Goal: Task Accomplishment & Management: Manage account settings

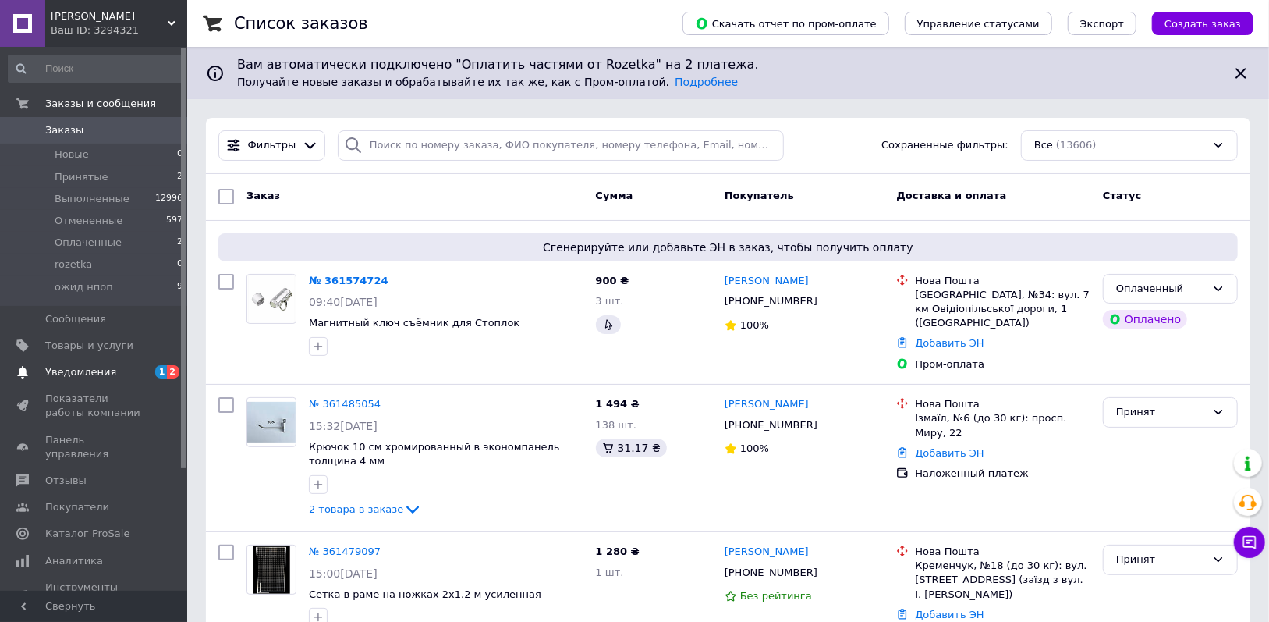
click at [144, 365] on span "Уведомления" at bounding box center [94, 372] width 99 height 14
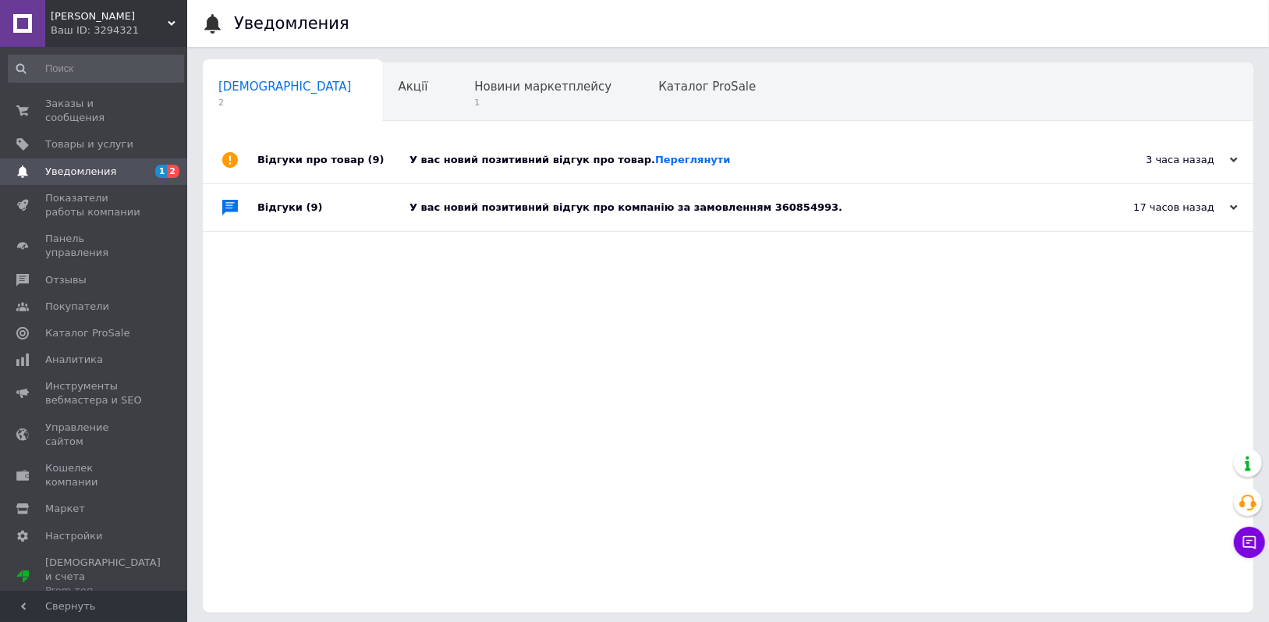
click at [459, 154] on div "У вас новий позитивний відгук про товар. Переглянути" at bounding box center [746, 160] width 673 height 14
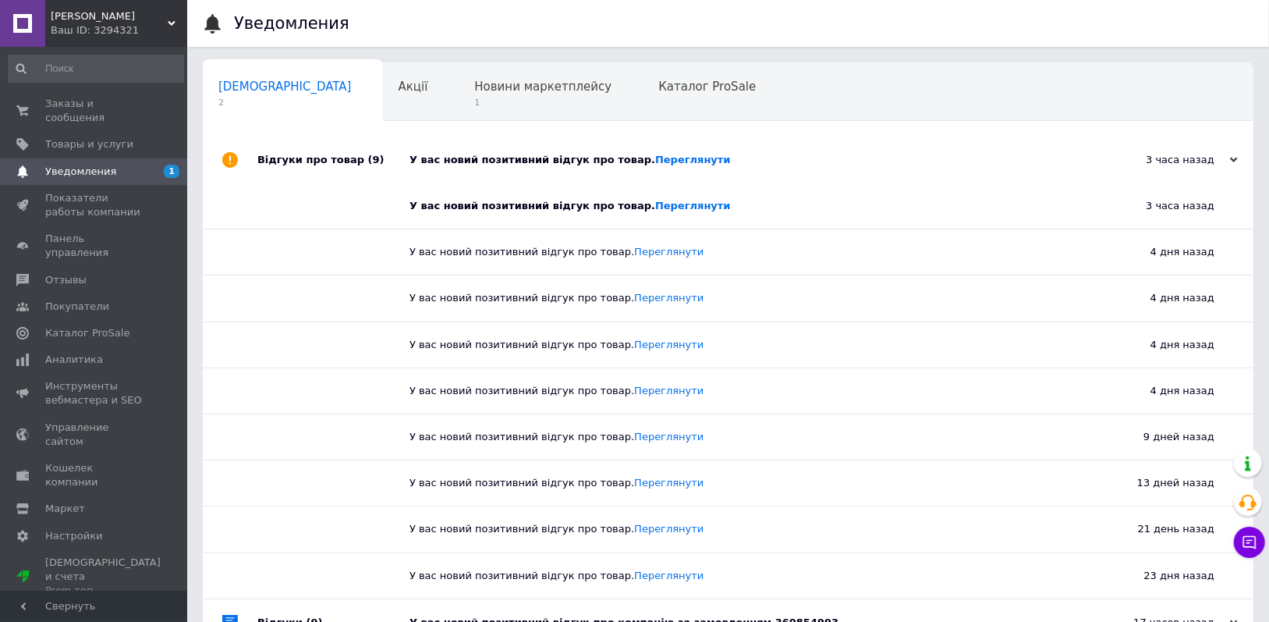
click at [459, 154] on div "У вас новий позитивний відгук про товар. Переглянути" at bounding box center [746, 160] width 673 height 14
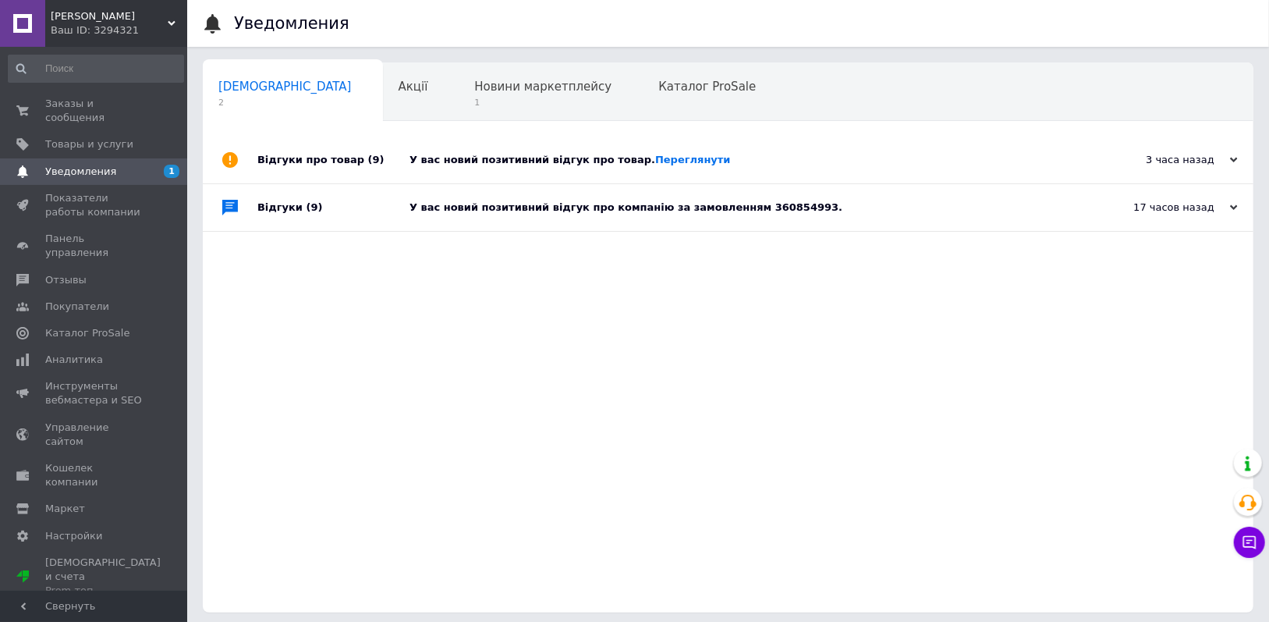
click at [443, 204] on div "У вас новий позитивний відгук про компанію за замовленням 360854993." at bounding box center [746, 208] width 673 height 14
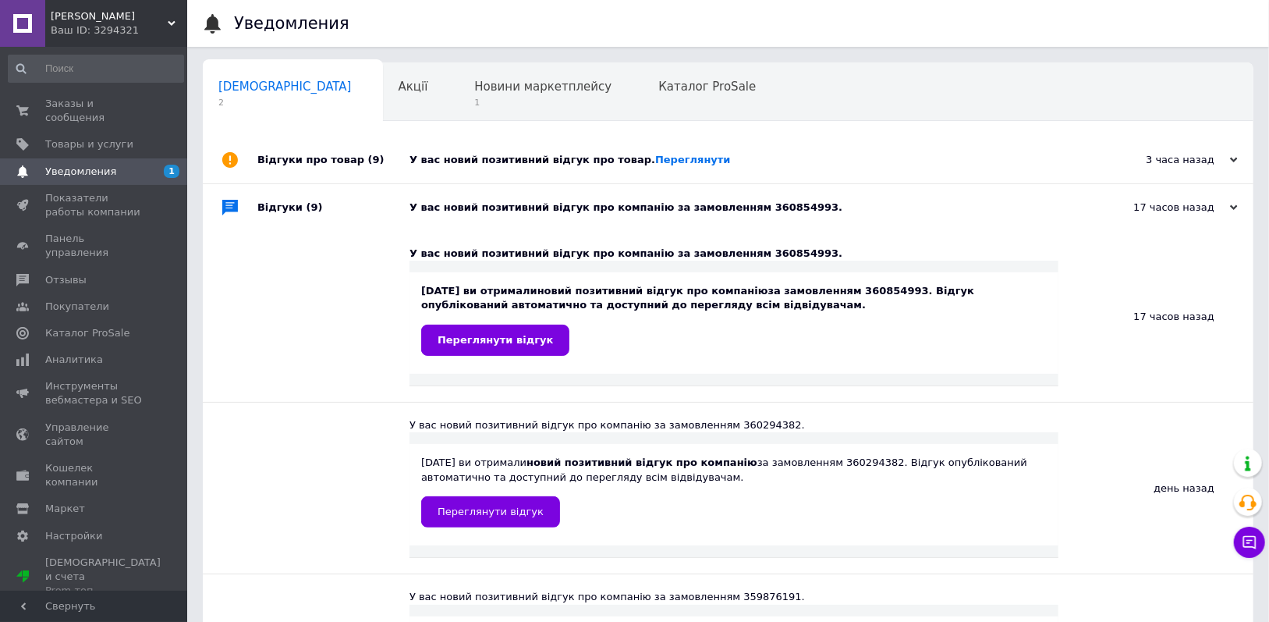
click at [443, 204] on div "У вас новий позитивний відгук про компанію за замовленням 360854993." at bounding box center [746, 208] width 673 height 14
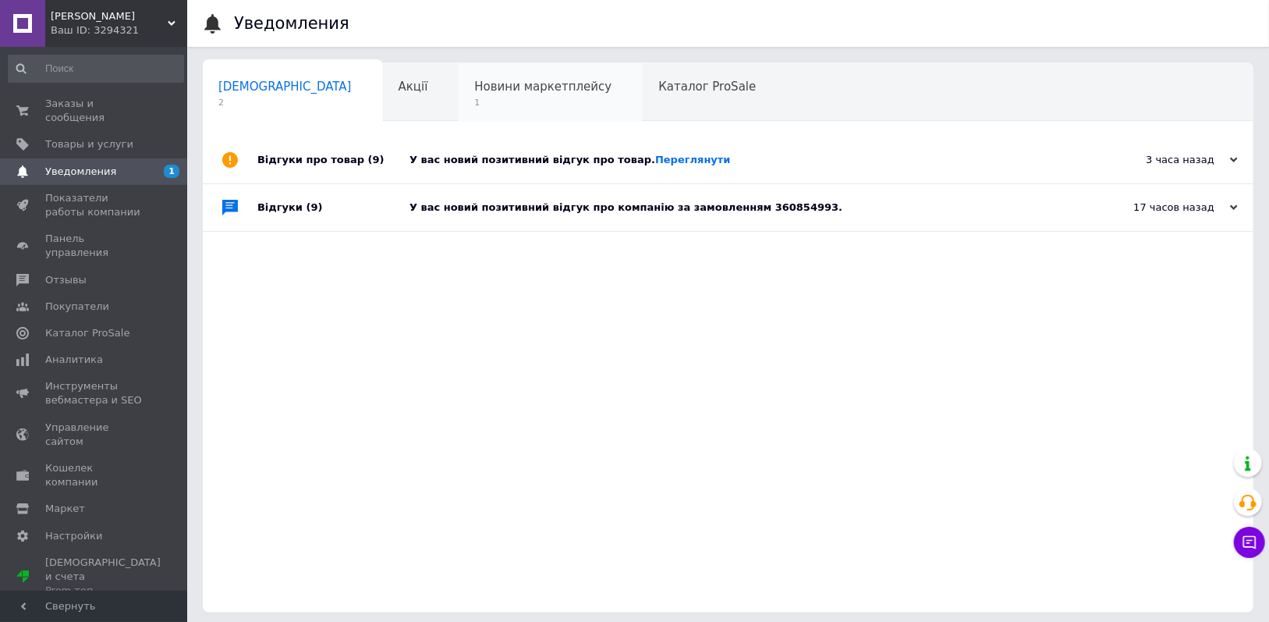
click at [459, 76] on div "Новини маркетплейсу 1" at bounding box center [551, 92] width 184 height 59
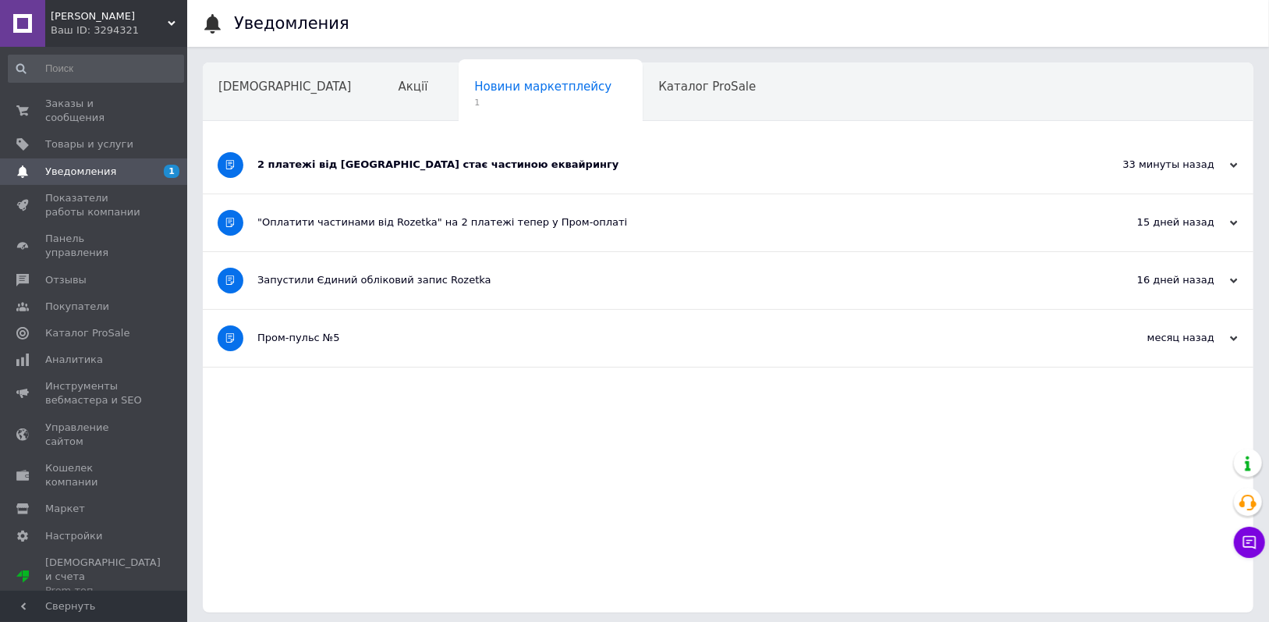
click at [431, 165] on div "2 платежі від Rozetka стає частиною еквайрингу" at bounding box center [669, 165] width 825 height 14
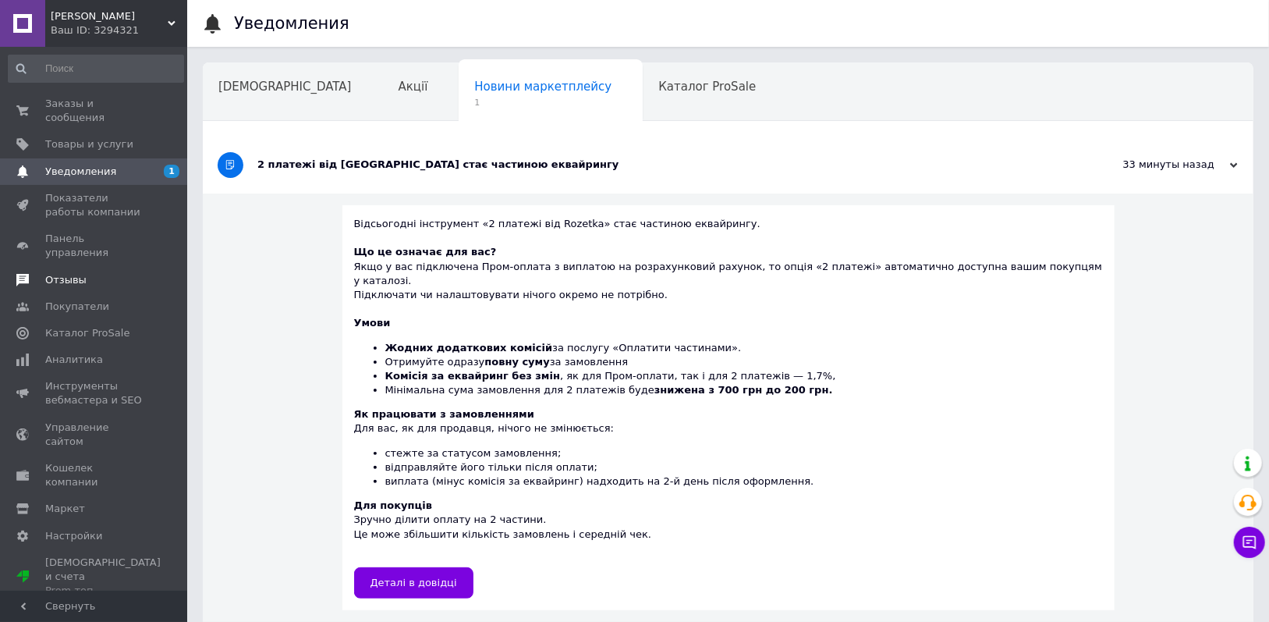
click at [116, 267] on link "Отзывы" at bounding box center [96, 280] width 192 height 27
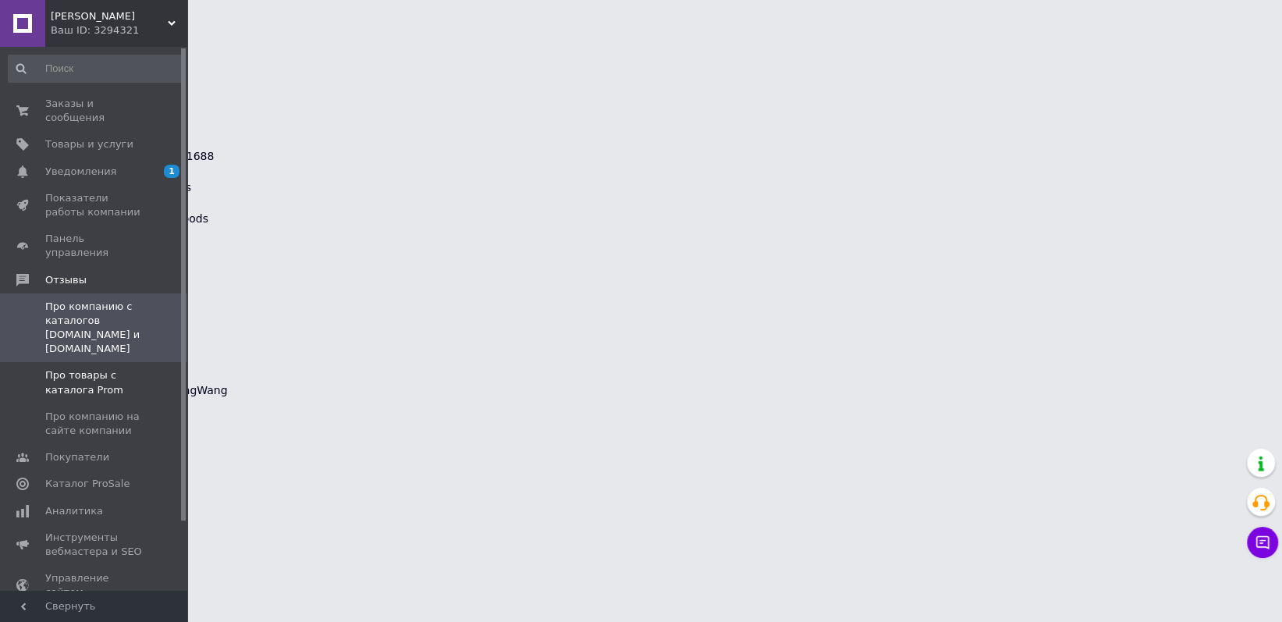
click at [144, 368] on span "Про товары с каталога Prom" at bounding box center [94, 382] width 99 height 28
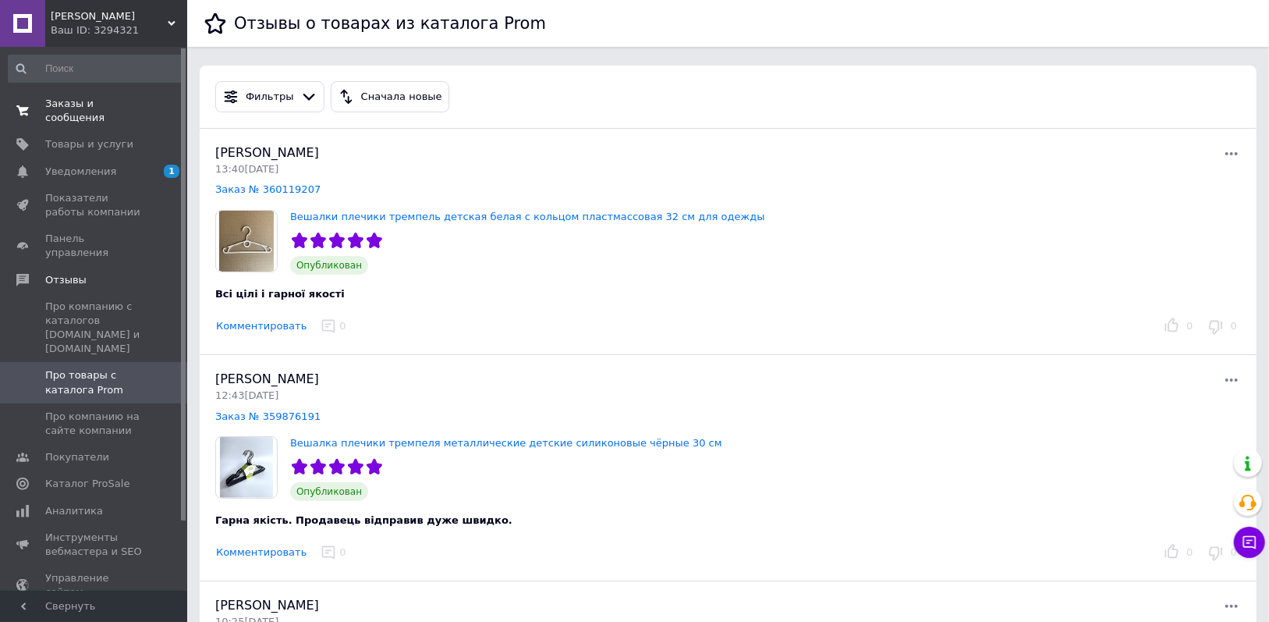
click at [92, 103] on span "Заказы и сообщения" at bounding box center [94, 111] width 99 height 28
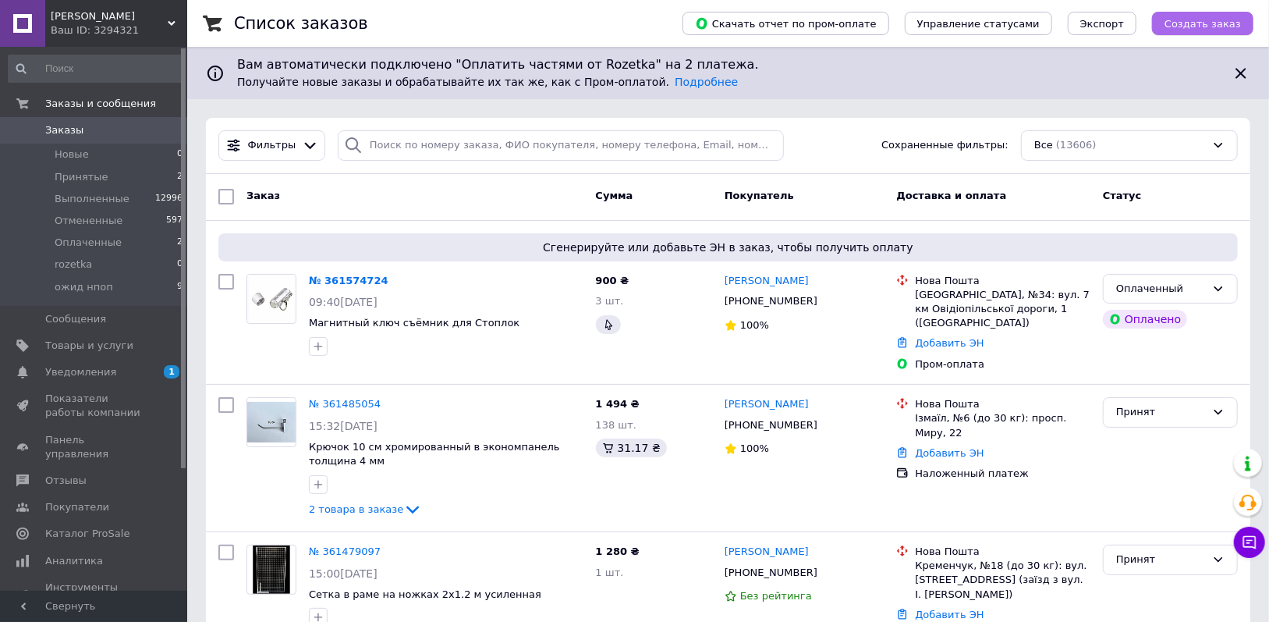
click at [1183, 31] on button "Создать заказ" at bounding box center [1202, 23] width 101 height 23
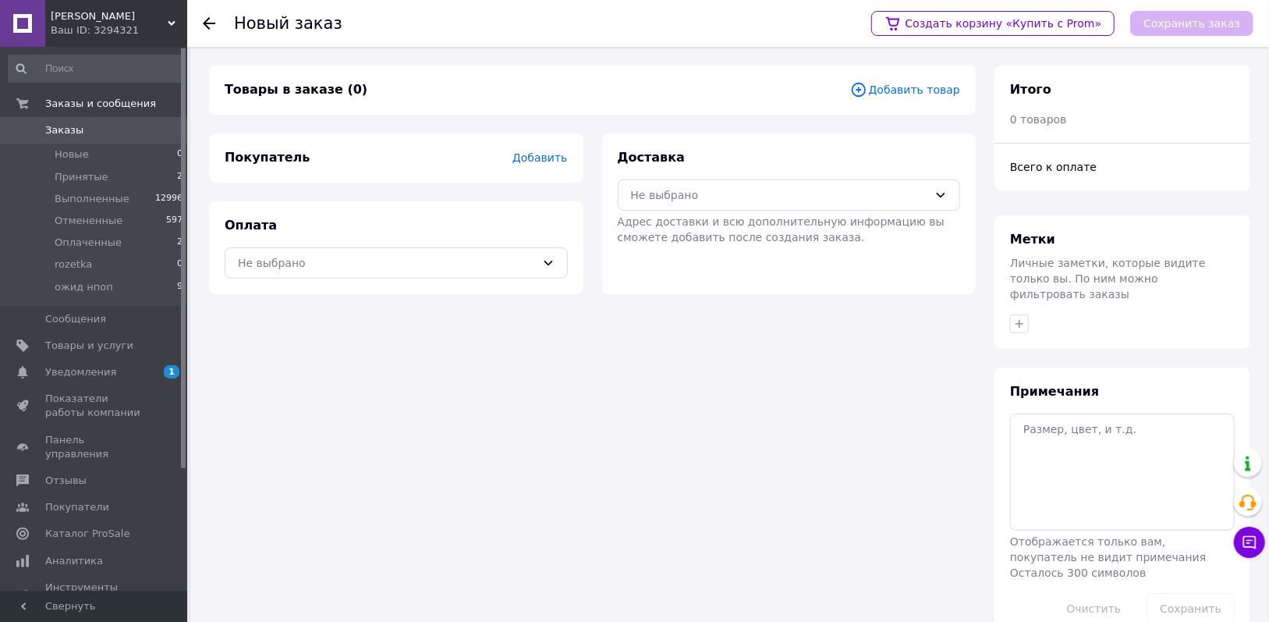
click at [730, 218] on span "Адрес доставки и всю дополнительную информацию вы сможете добавить после создан…" at bounding box center [781, 229] width 327 height 28
click at [680, 206] on div "Не выбрано" at bounding box center [789, 194] width 343 height 31
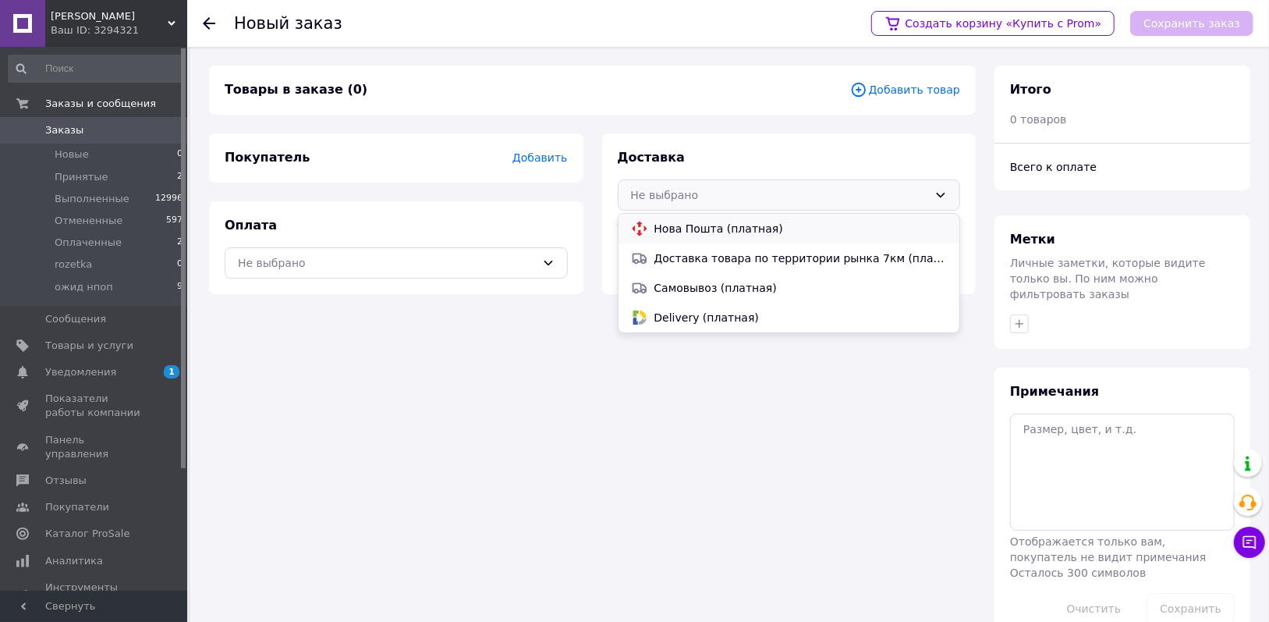
click at [646, 235] on icon at bounding box center [639, 228] width 17 height 17
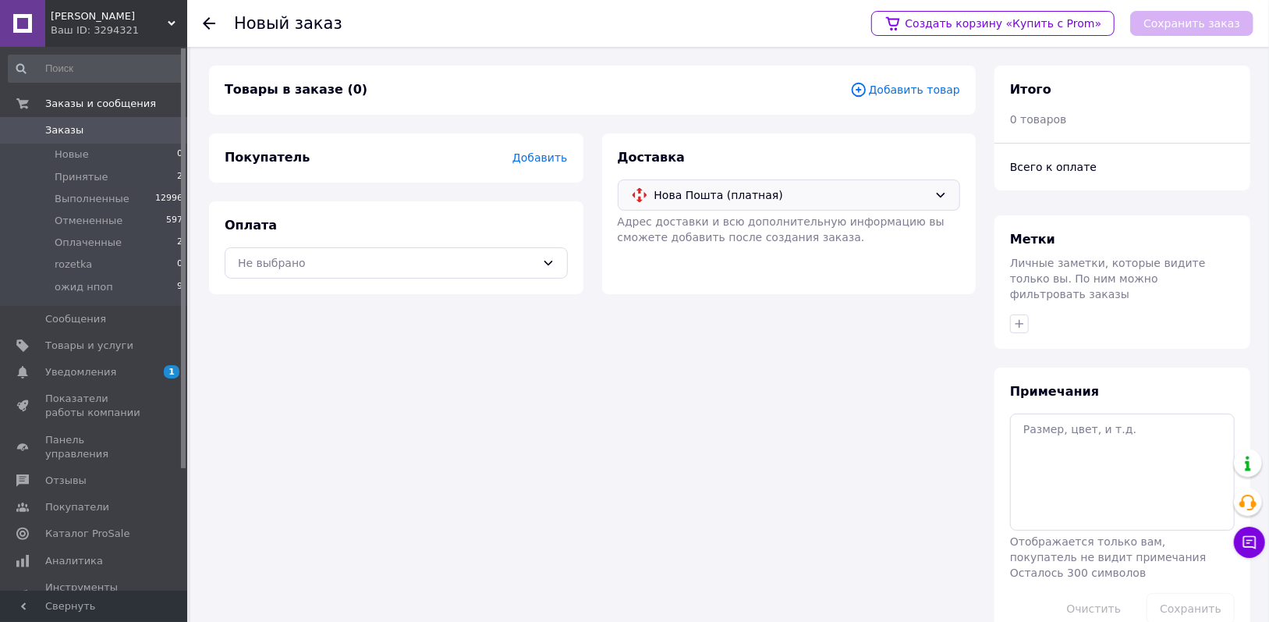
click at [560, 242] on div "Оплата Не выбрано" at bounding box center [396, 247] width 375 height 93
click at [499, 277] on div "Не выбрано" at bounding box center [396, 262] width 343 height 31
click at [373, 314] on div "Наложенный платеж" at bounding box center [396, 326] width 342 height 30
click at [537, 160] on span "Добавить" at bounding box center [540, 157] width 55 height 12
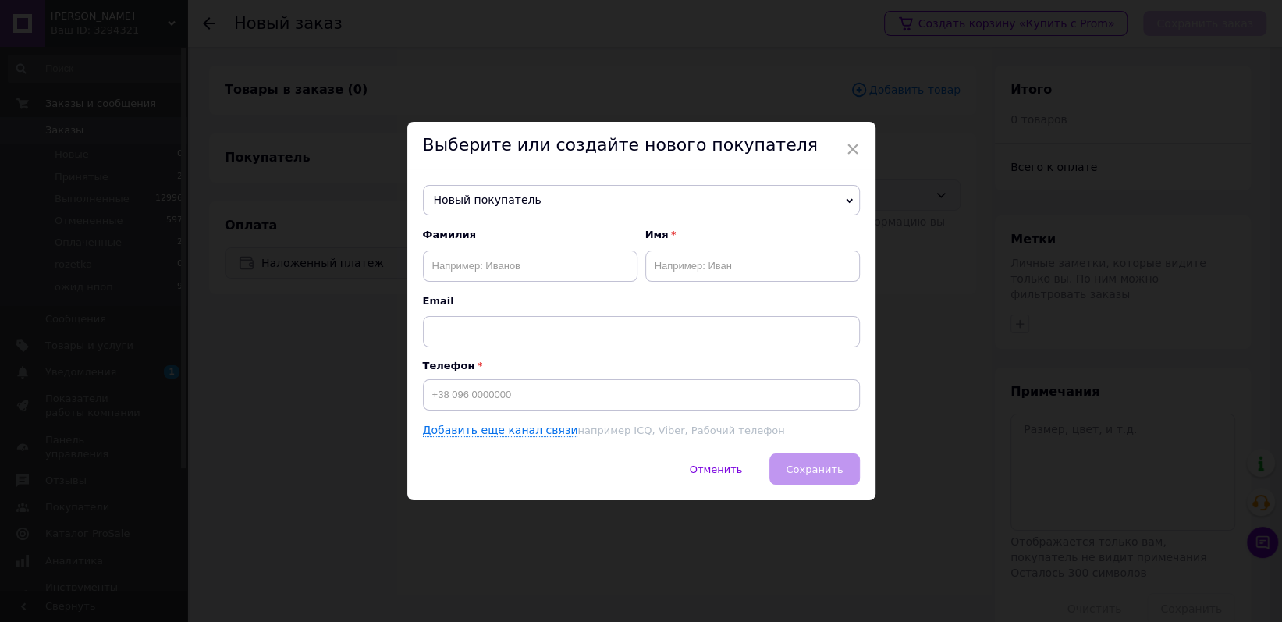
click at [532, 195] on span "Новый покупатель" at bounding box center [641, 200] width 437 height 31
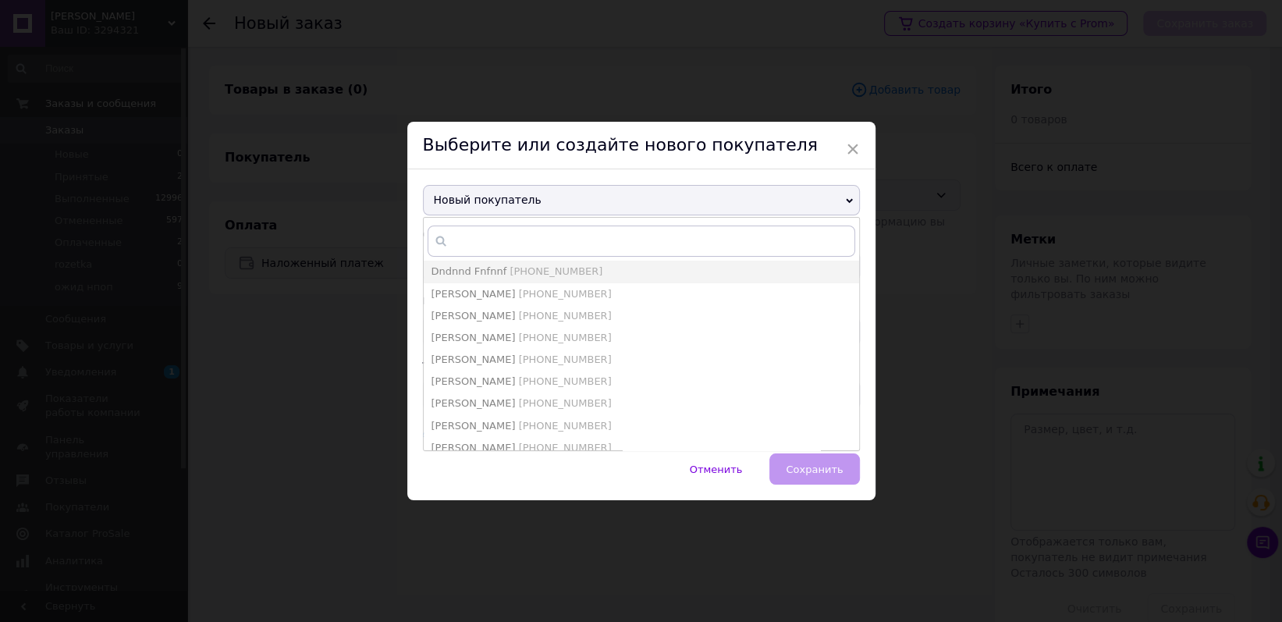
click at [480, 265] on span "Dndnnd Fnfnnf" at bounding box center [469, 271] width 76 height 12
type input "Dndnnd Fnfnnf"
type input "+380980320641"
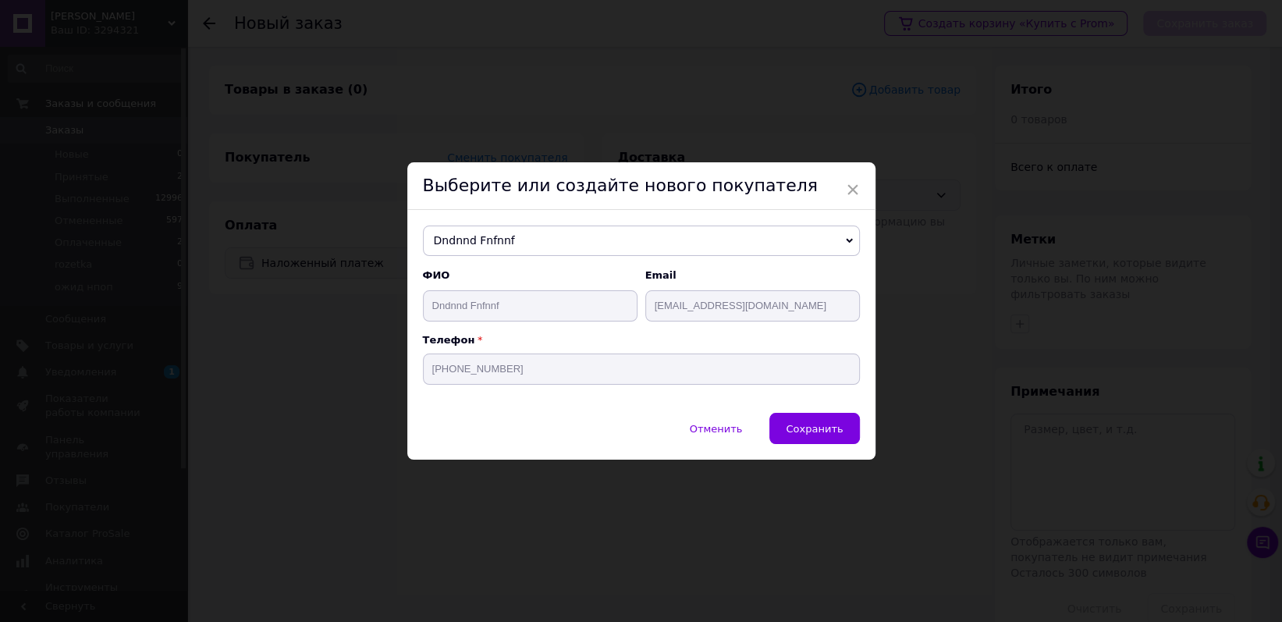
click at [815, 433] on span "Сохранить" at bounding box center [814, 429] width 57 height 12
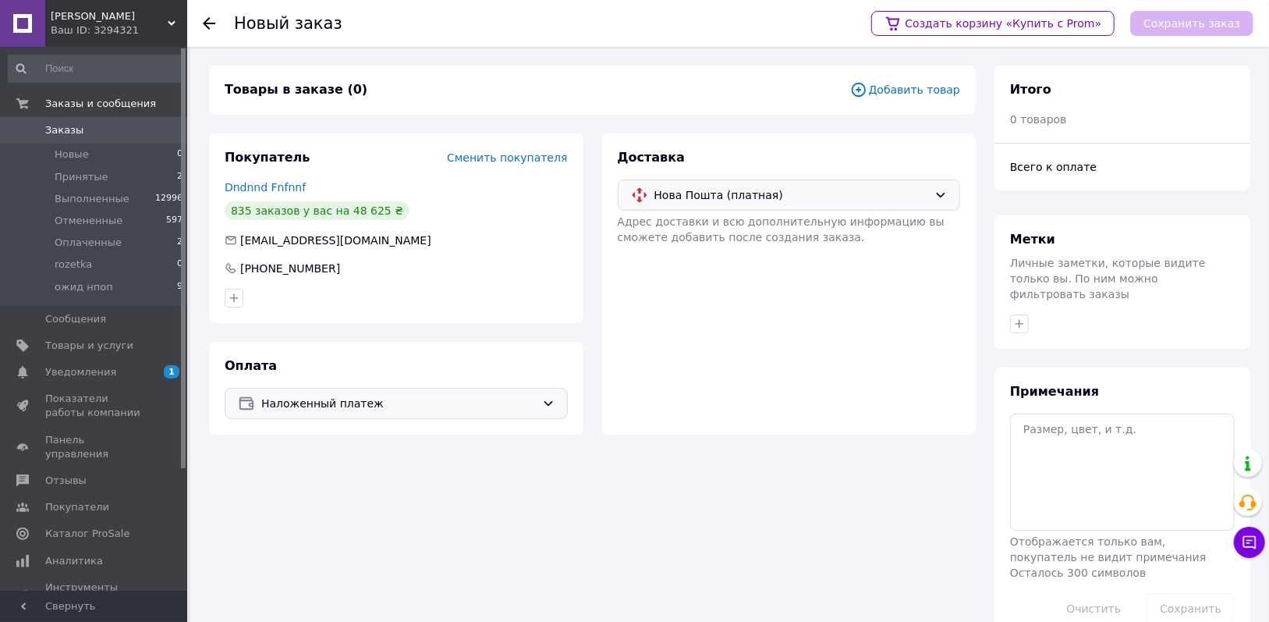
click at [912, 97] on span "Добавить товар" at bounding box center [905, 89] width 110 height 17
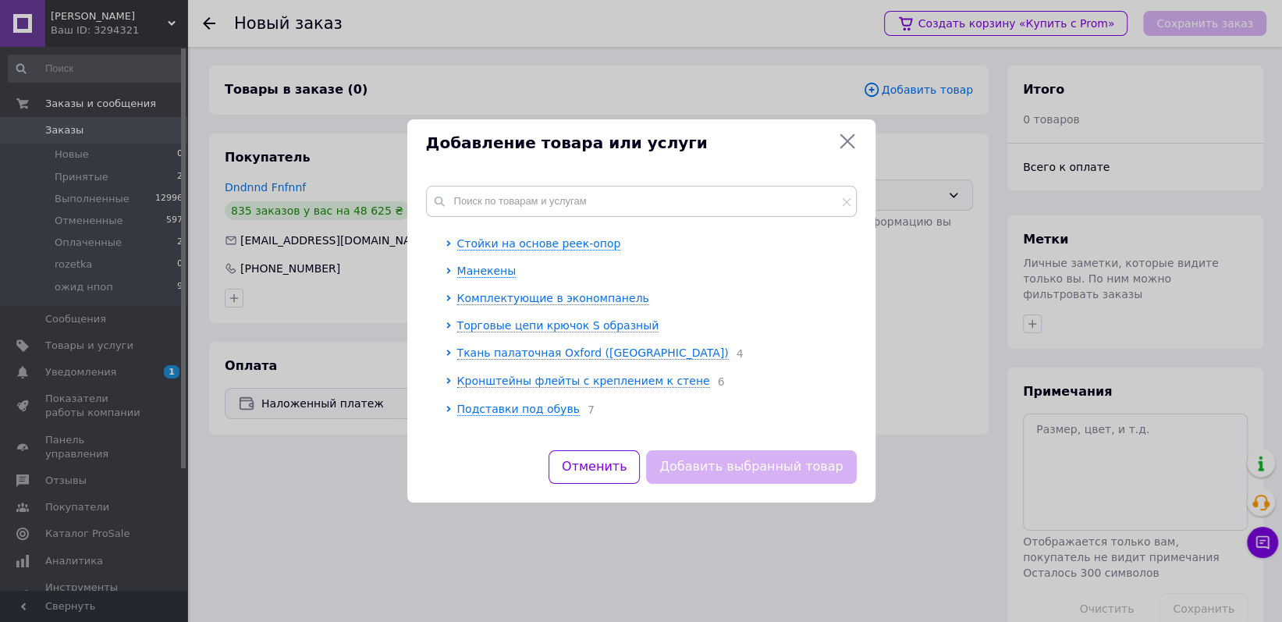
scroll to position [266, 0]
click at [523, 325] on span "Торговые цепи крючок S образный" at bounding box center [558, 327] width 202 height 12
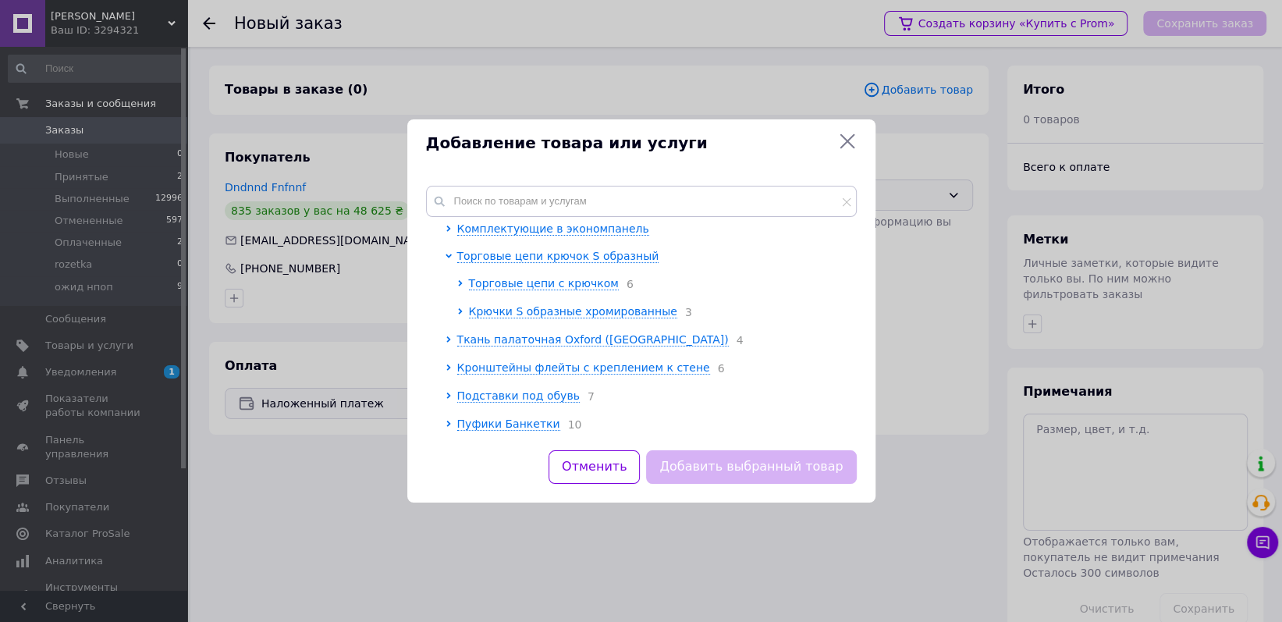
scroll to position [344, 0]
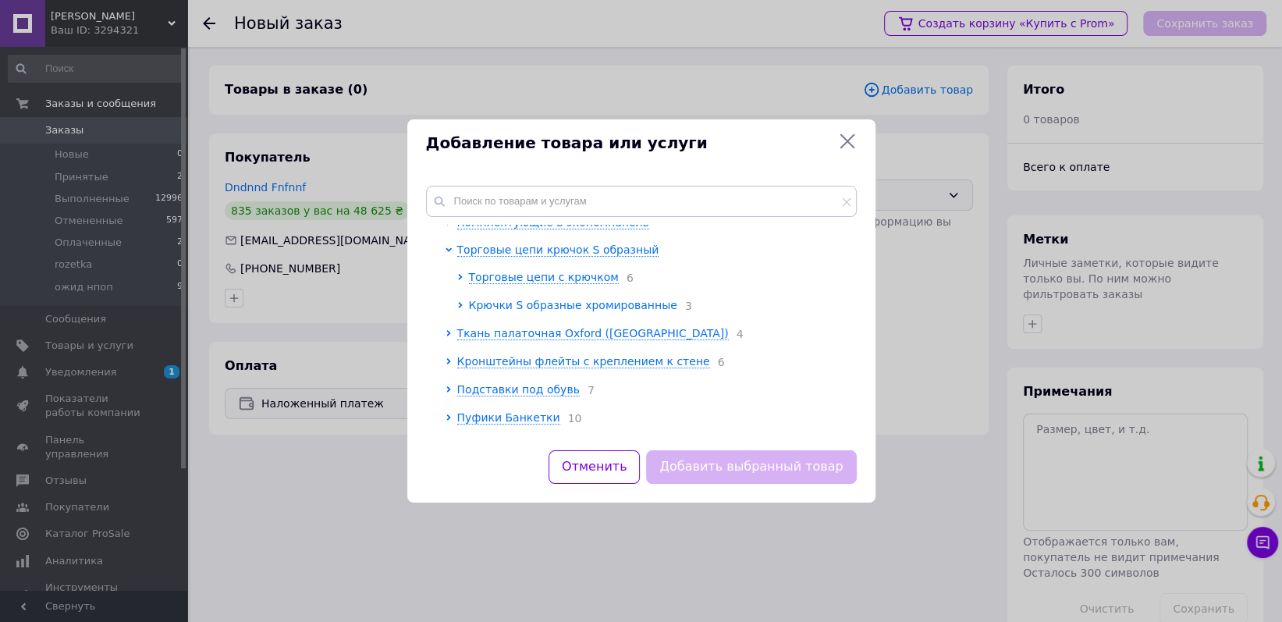
click at [548, 300] on span "Крючки S образные хромированные" at bounding box center [573, 305] width 208 height 12
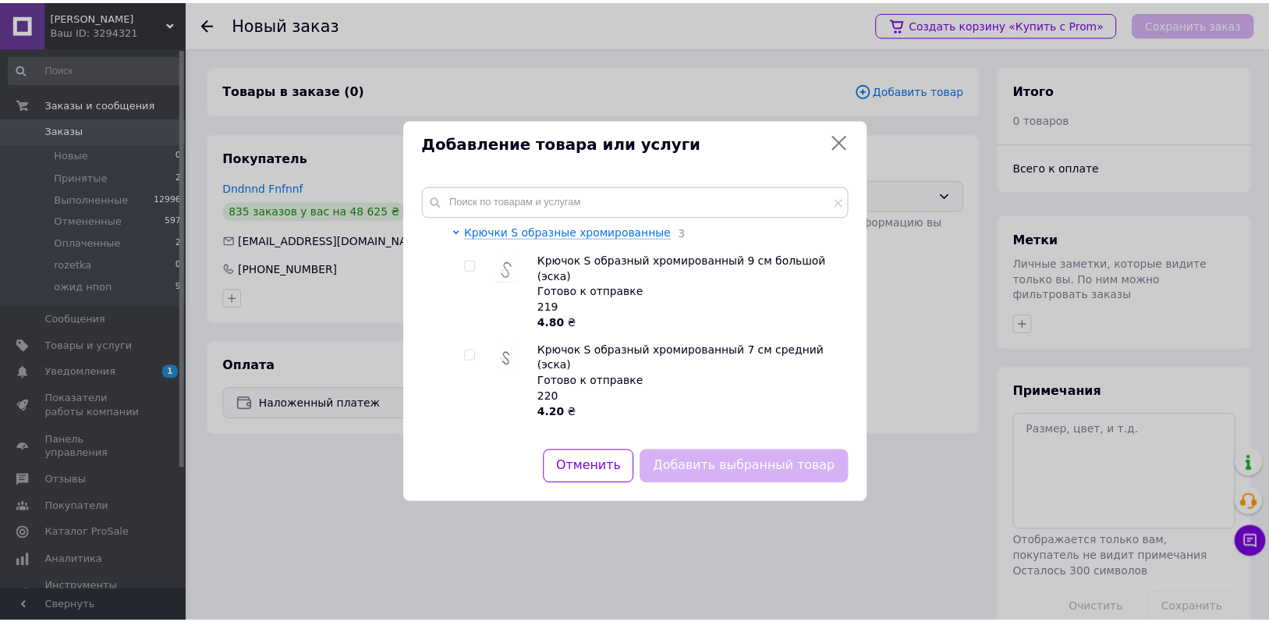
scroll to position [422, 0]
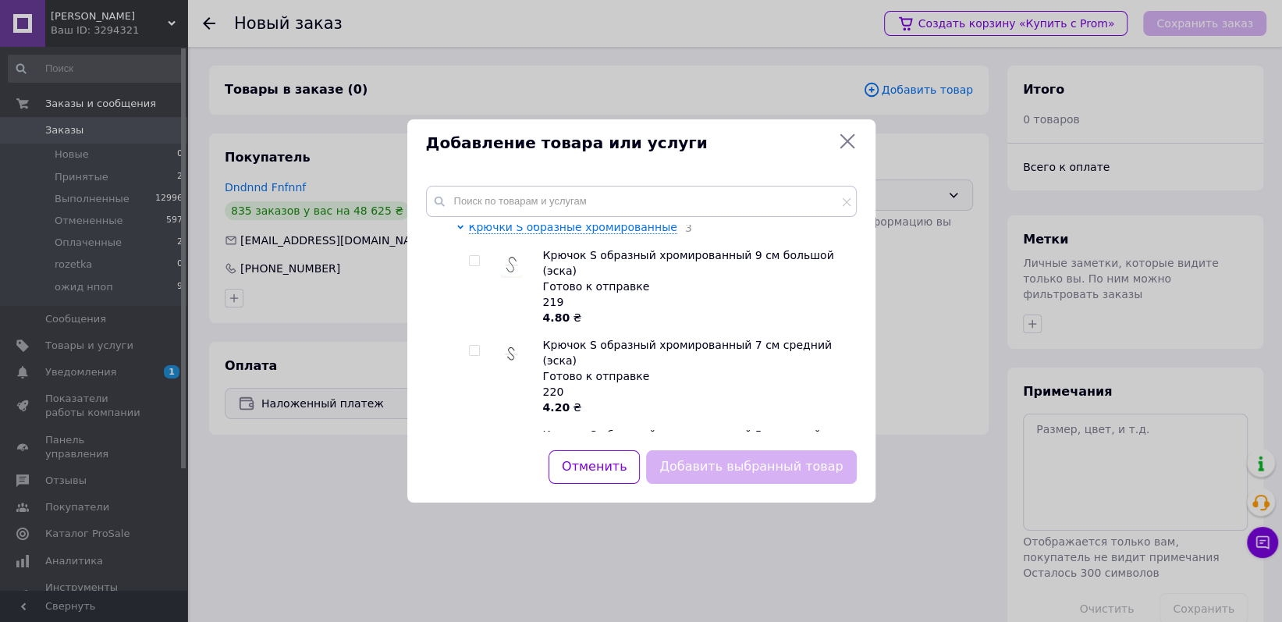
click at [473, 261] on input "checkbox" at bounding box center [474, 261] width 10 height 10
checkbox input "true"
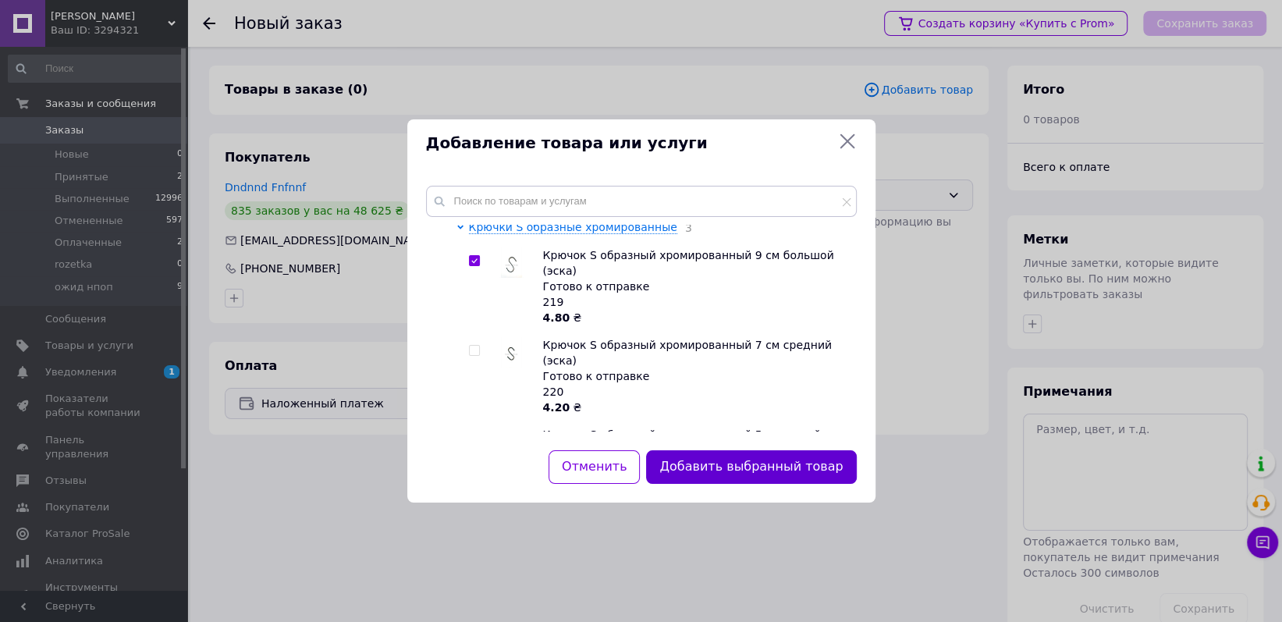
click at [705, 462] on button "Добавить выбранный товар" at bounding box center [751, 467] width 210 height 34
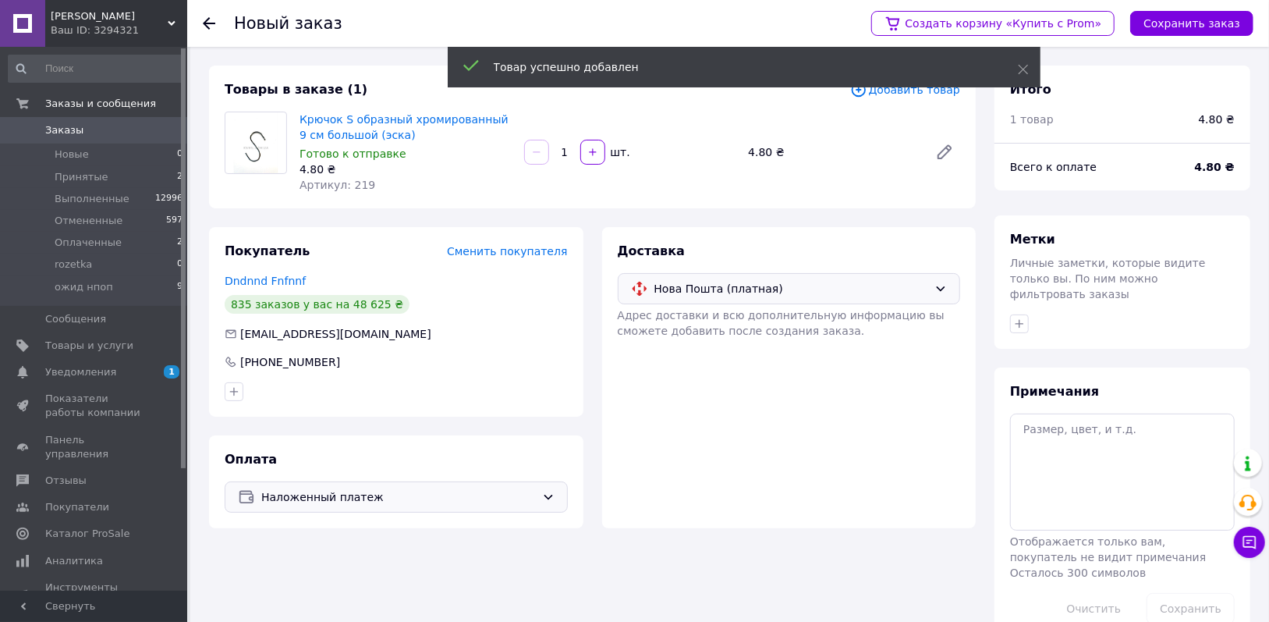
click at [570, 148] on input "1" at bounding box center [564, 153] width 25 height 12
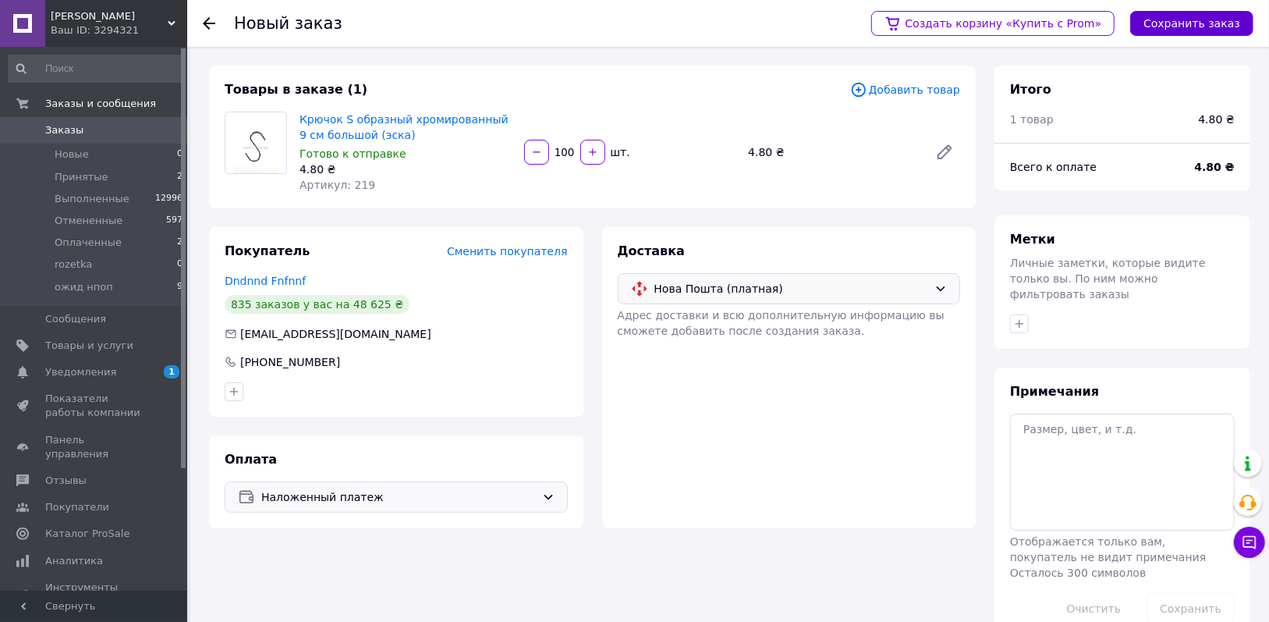
type input "100"
click at [1182, 19] on button "Сохранить заказ" at bounding box center [1192, 23] width 123 height 25
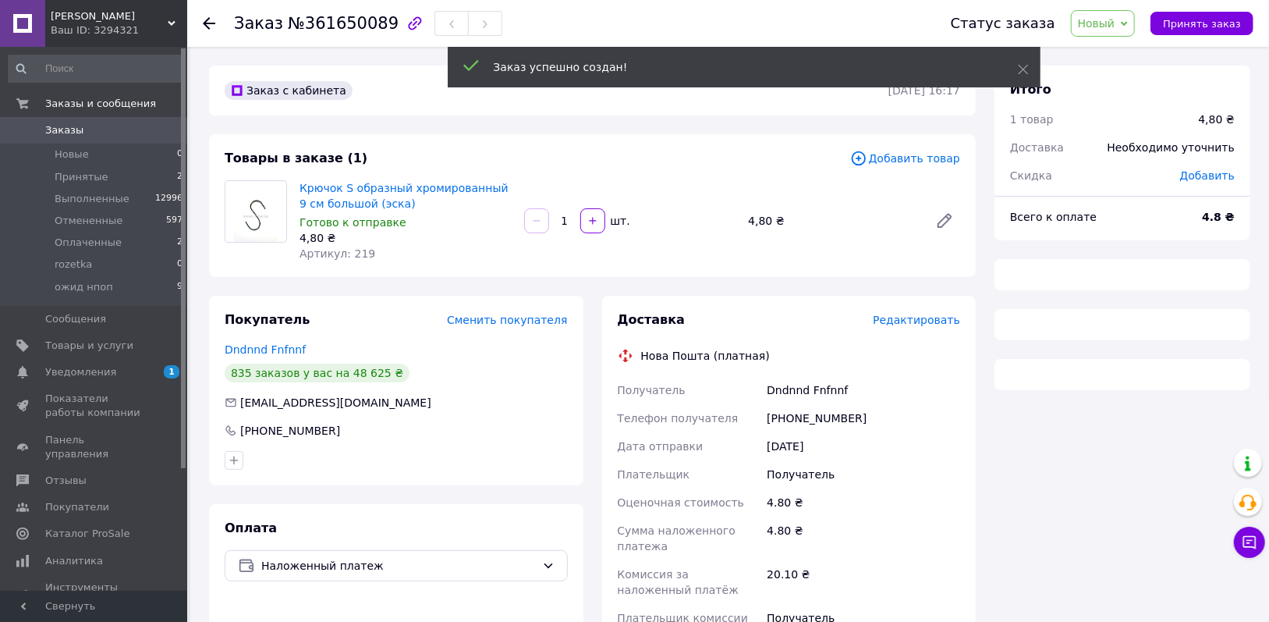
click at [1102, 23] on span "Новый" at bounding box center [1096, 23] width 37 height 12
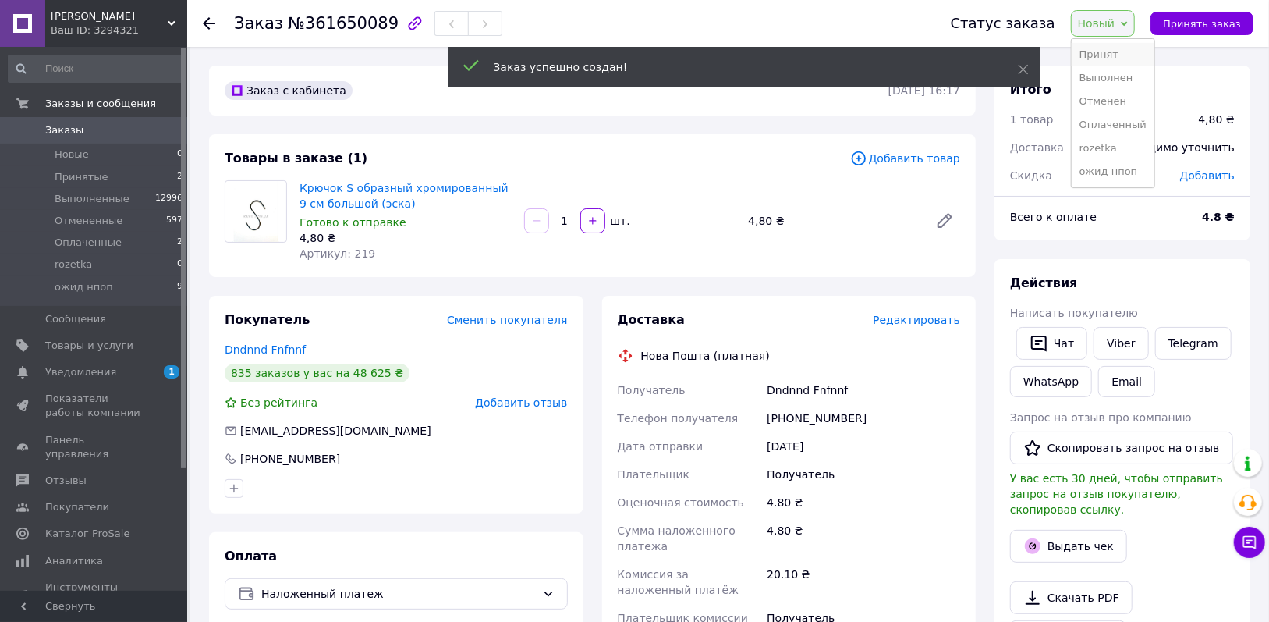
click at [1107, 48] on li "Принят" at bounding box center [1113, 54] width 83 height 23
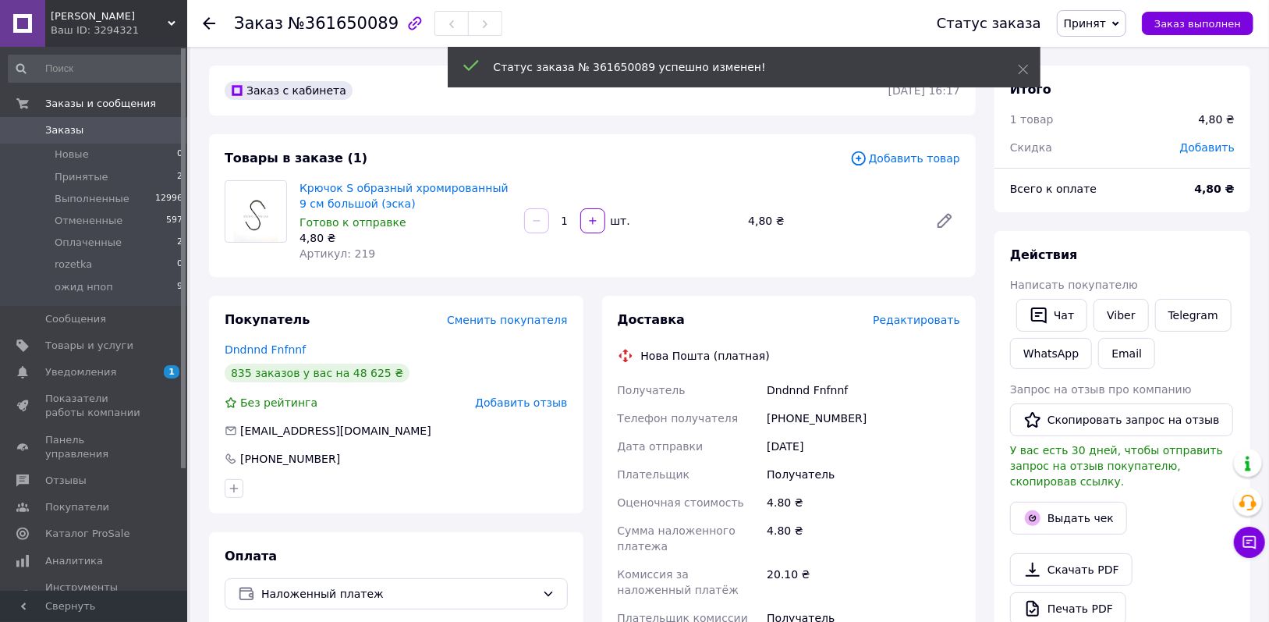
click at [573, 216] on input "1" at bounding box center [564, 221] width 25 height 12
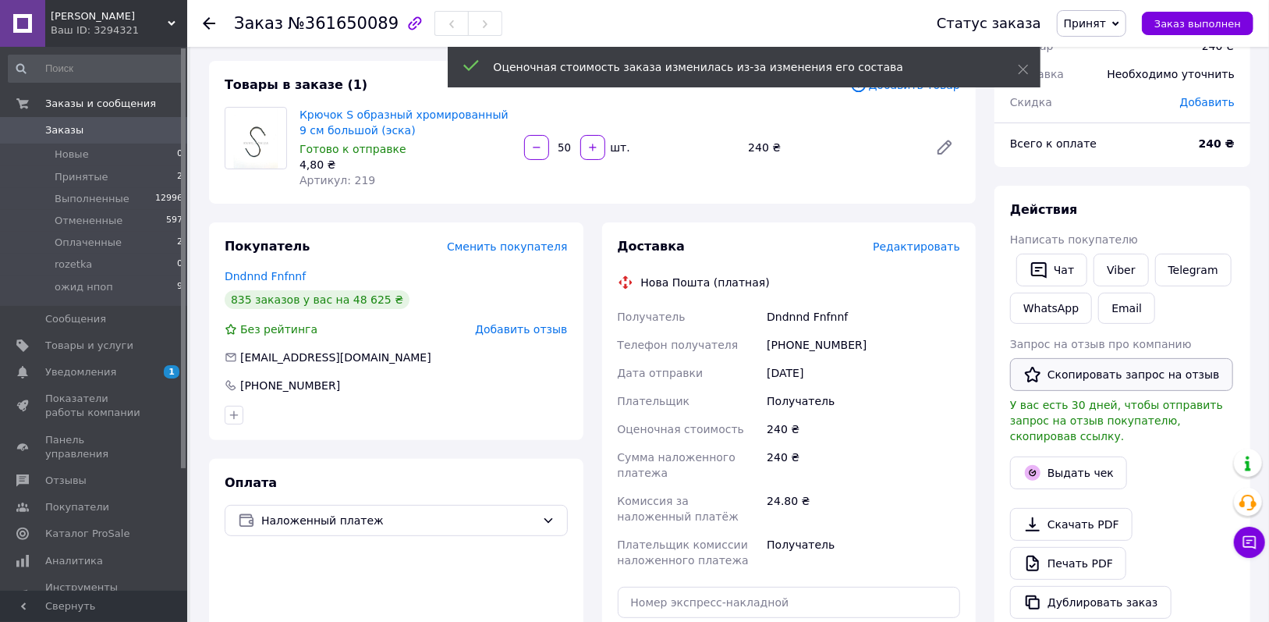
scroll to position [78, 0]
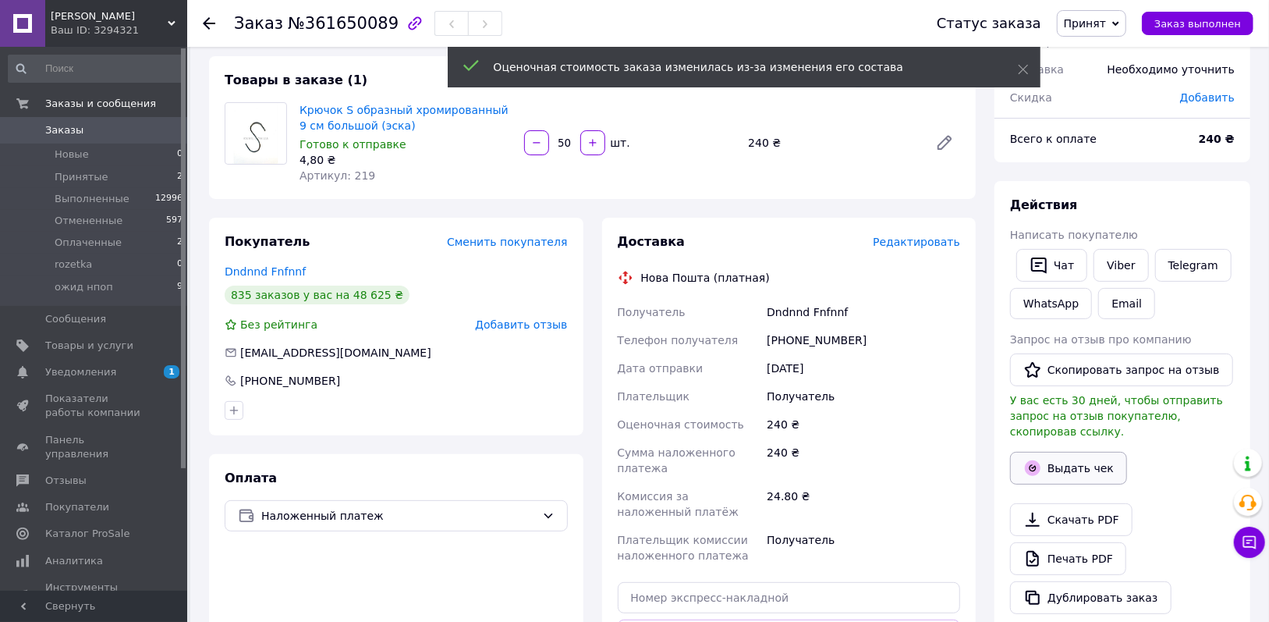
type input "50"
click at [1054, 452] on button "Выдать чек" at bounding box center [1068, 468] width 117 height 33
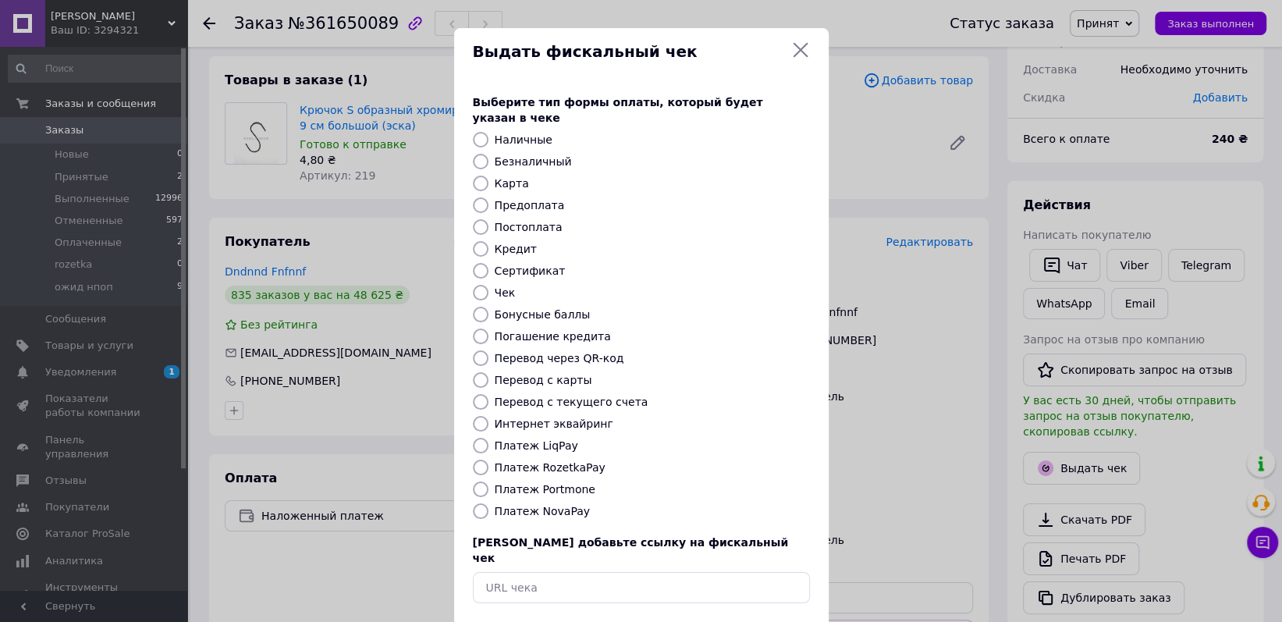
click at [478, 154] on input "Безналичный" at bounding box center [481, 162] width 16 height 16
radio input "true"
drag, startPoint x: 776, startPoint y: 602, endPoint x: 810, endPoint y: 564, distance: 50.3
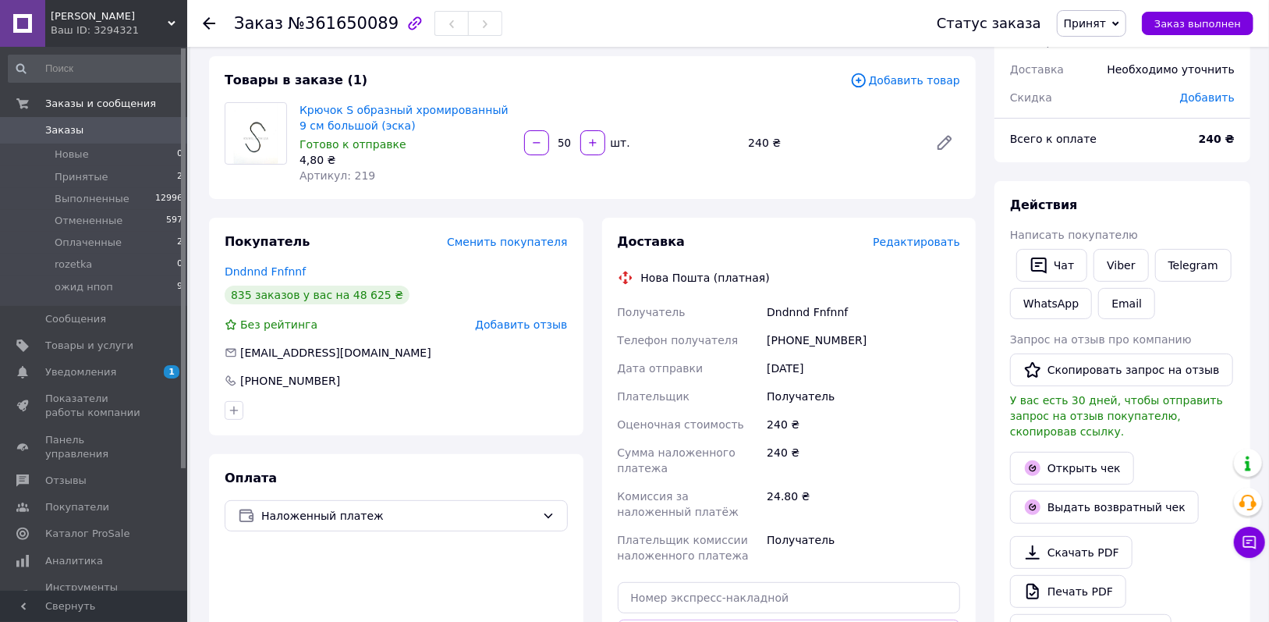
click at [1124, 19] on span "Принят" at bounding box center [1091, 23] width 69 height 27
click at [1101, 106] on li "Оплаченный" at bounding box center [1099, 101] width 83 height 23
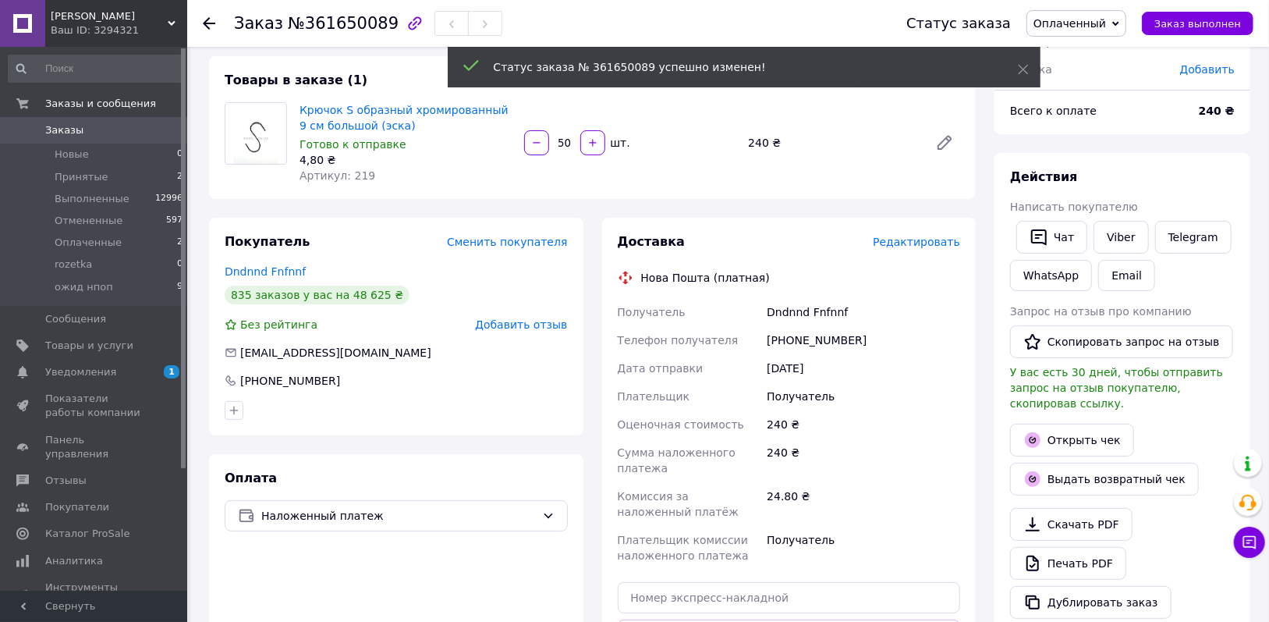
click at [126, 131] on span "Заказы" at bounding box center [94, 130] width 99 height 14
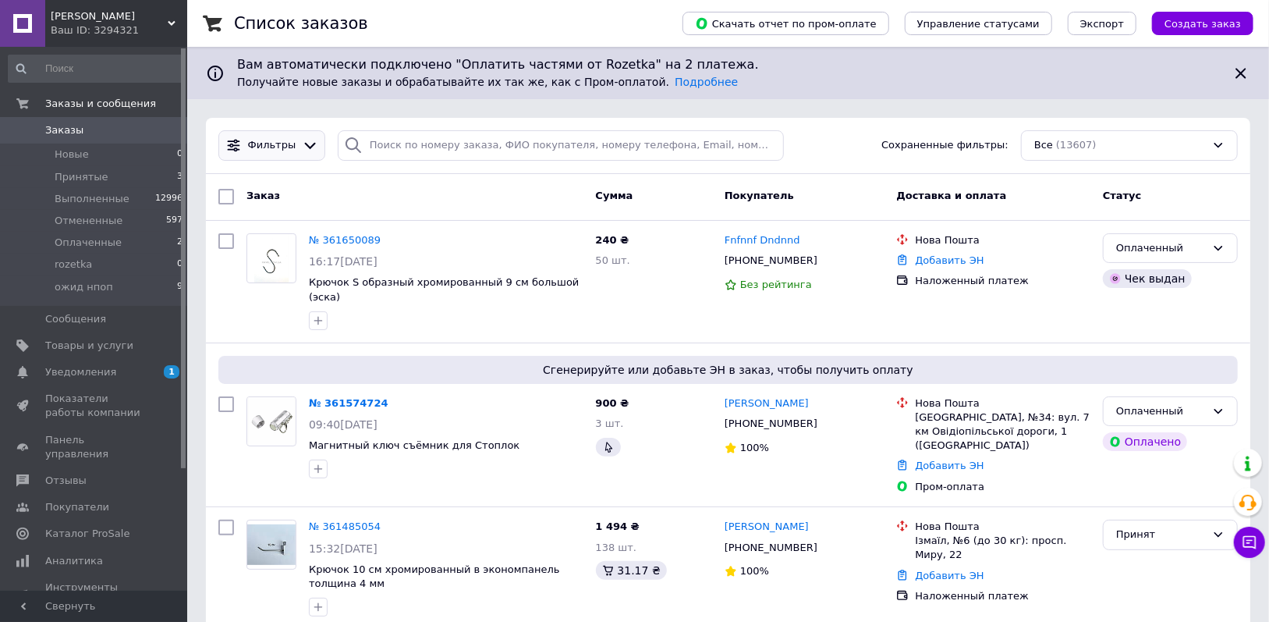
click at [289, 143] on div "Фильтры" at bounding box center [272, 145] width 55 height 15
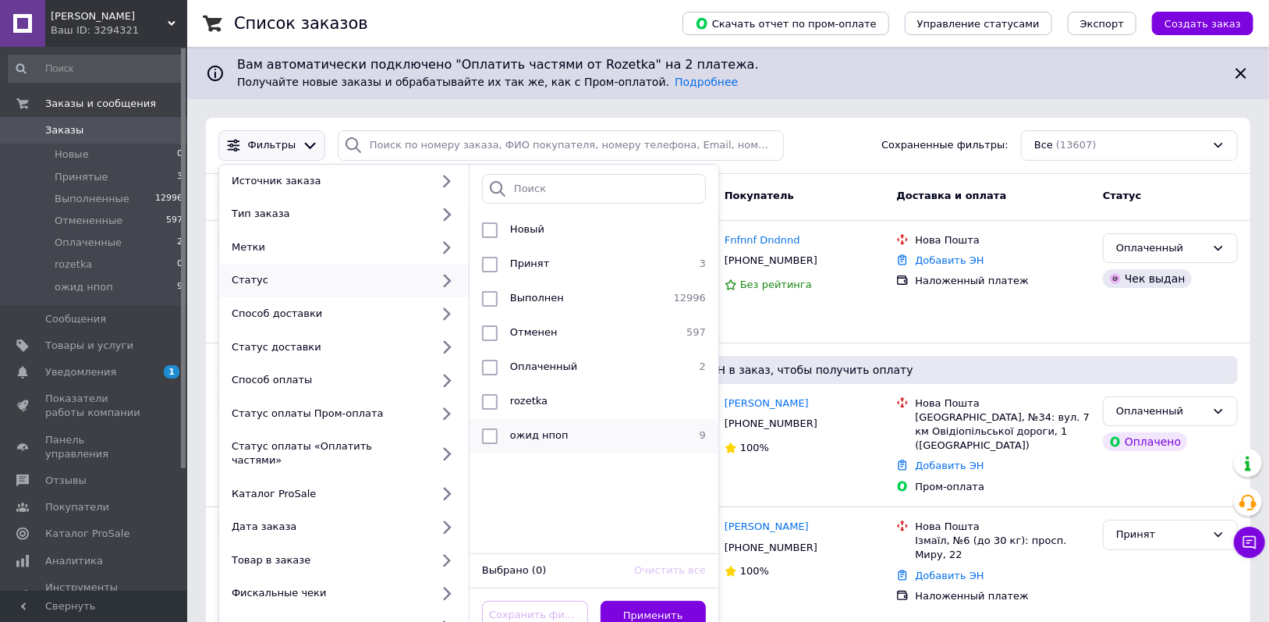
click at [513, 420] on li "ожид нпоп 9" at bounding box center [594, 436] width 249 height 34
checkbox input "true"
click at [666, 601] on button "Применить" at bounding box center [654, 616] width 106 height 30
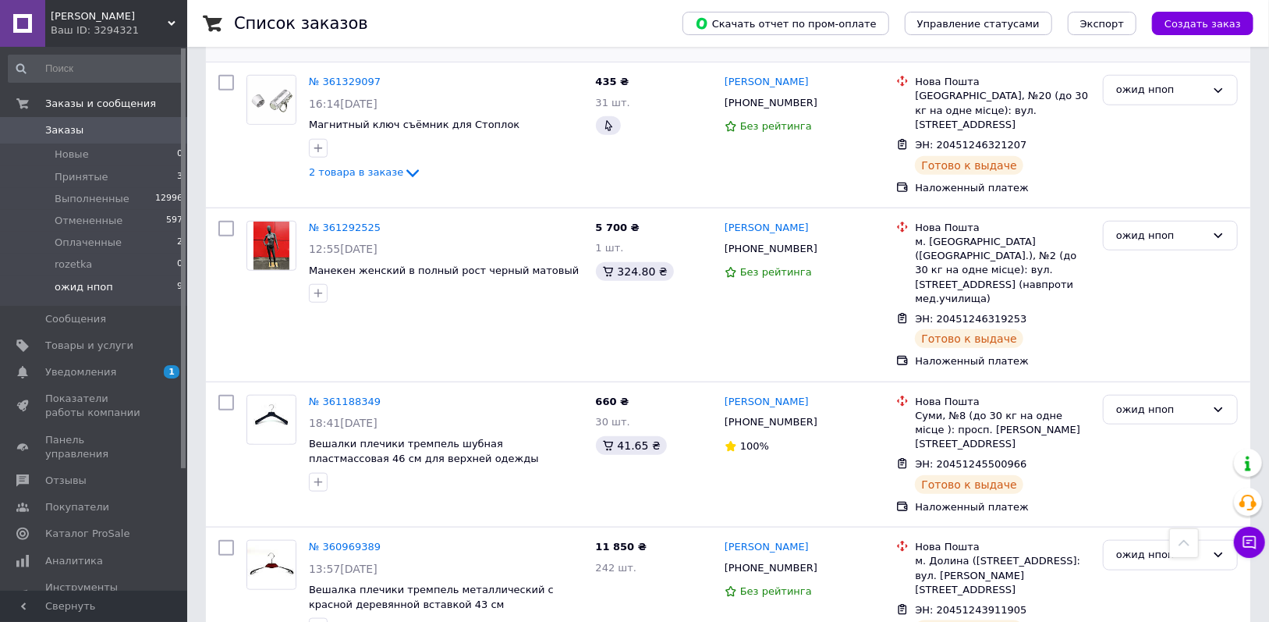
scroll to position [879, 0]
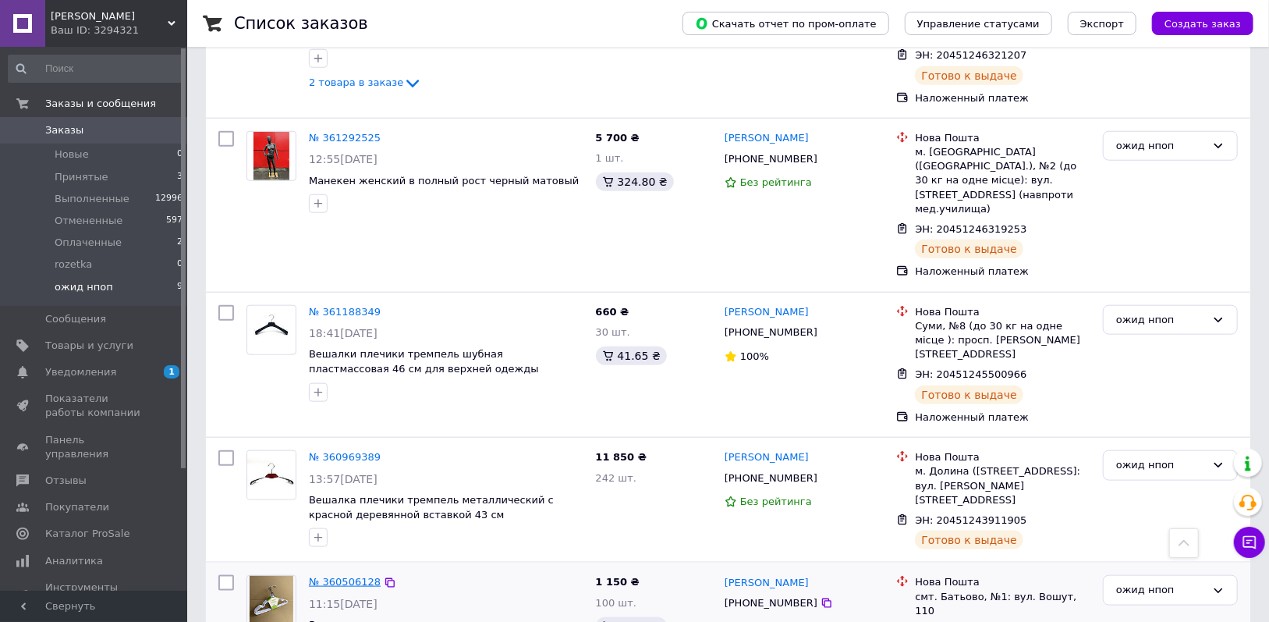
click at [339, 576] on link "№ 360506128" at bounding box center [345, 582] width 72 height 12
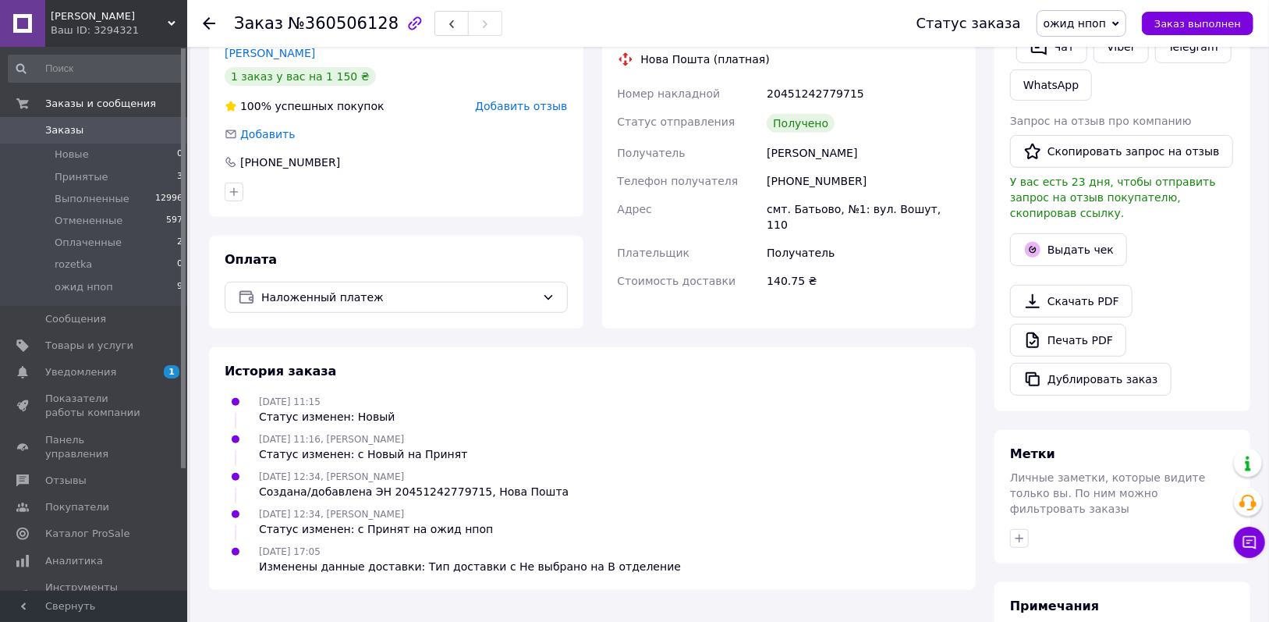
scroll to position [346, 0]
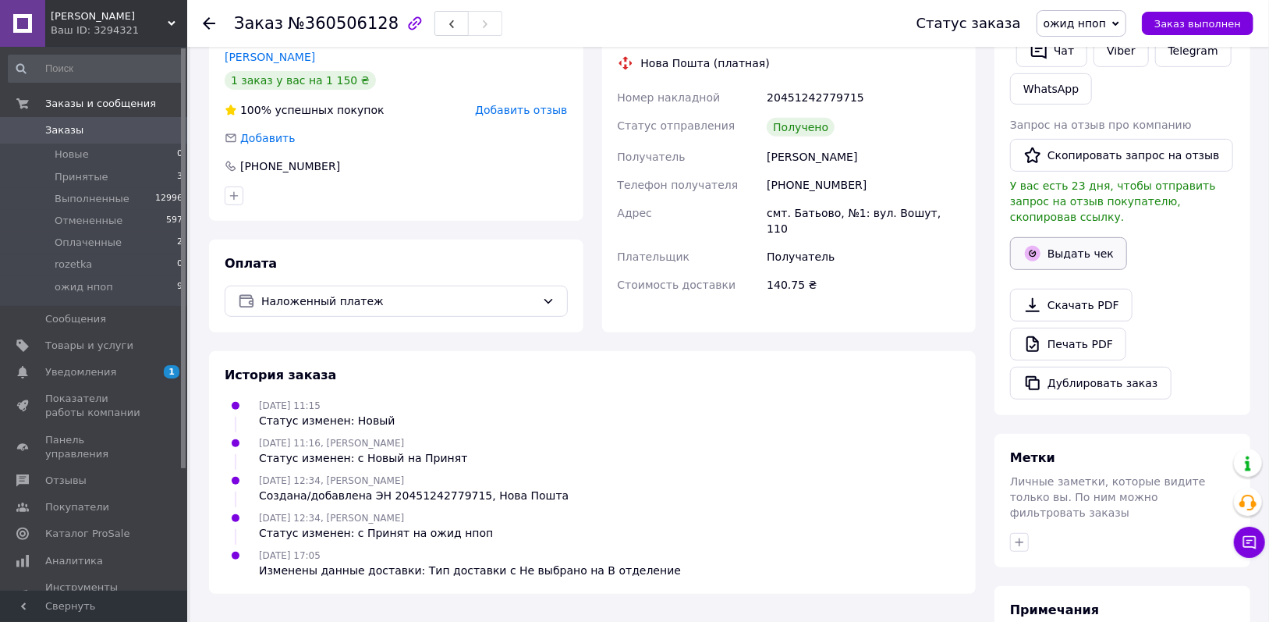
click at [1047, 240] on button "Выдать чек" at bounding box center [1068, 253] width 117 height 33
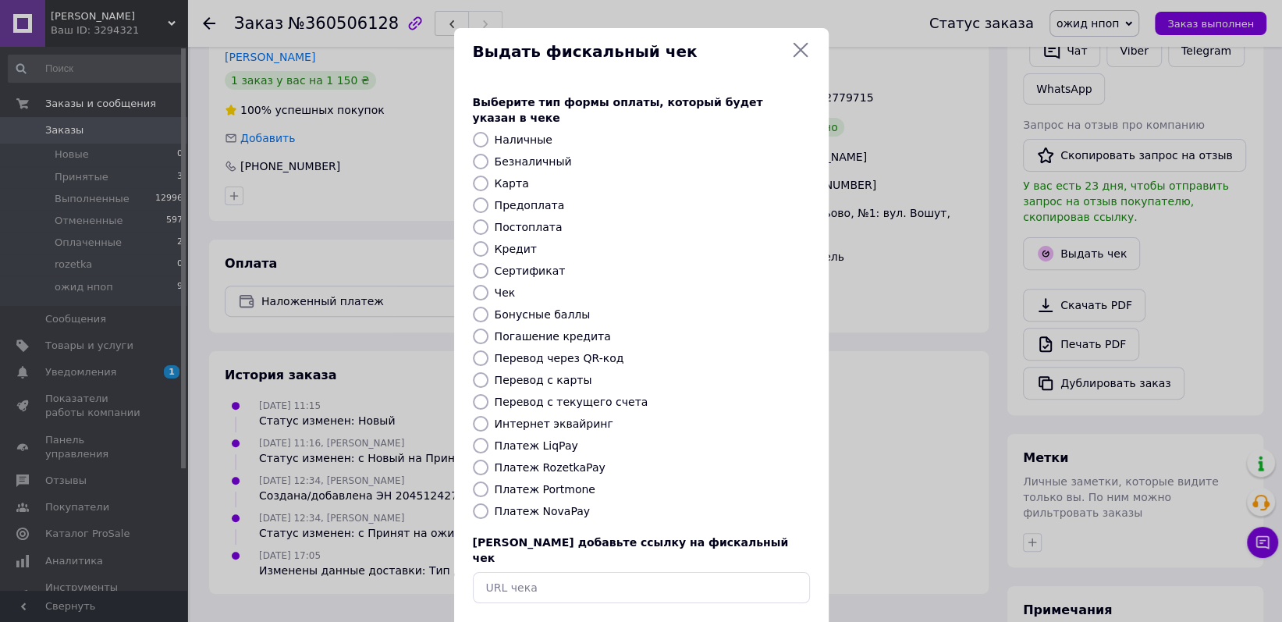
click at [478, 503] on input "Платеж NovaPay" at bounding box center [481, 511] width 16 height 16
radio input "true"
drag, startPoint x: 752, startPoint y: 607, endPoint x: 742, endPoint y: 602, distance: 11.2
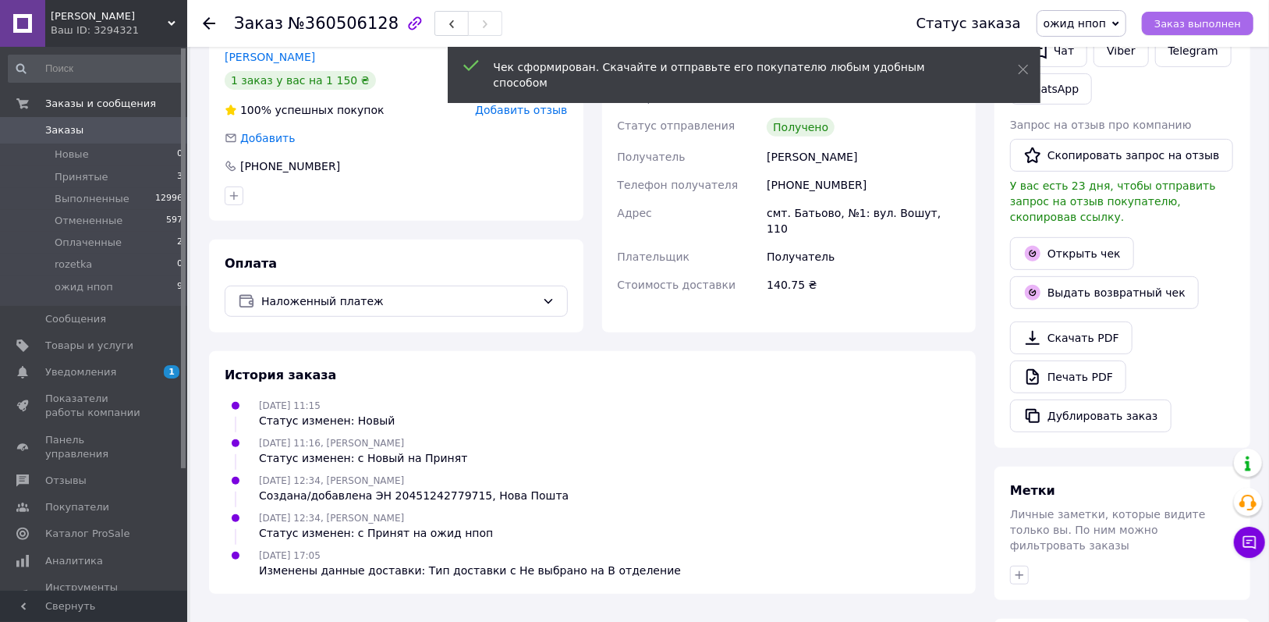
click at [1197, 19] on span "Заказ выполнен" at bounding box center [1198, 24] width 87 height 12
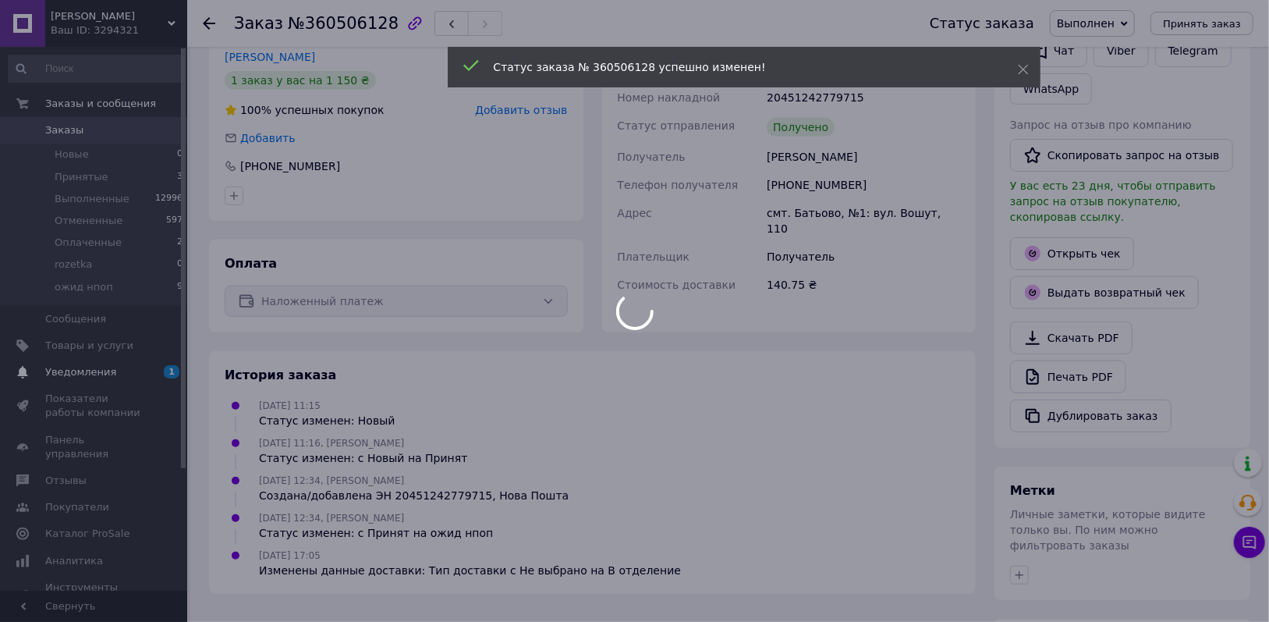
click at [151, 369] on div at bounding box center [634, 311] width 1269 height 622
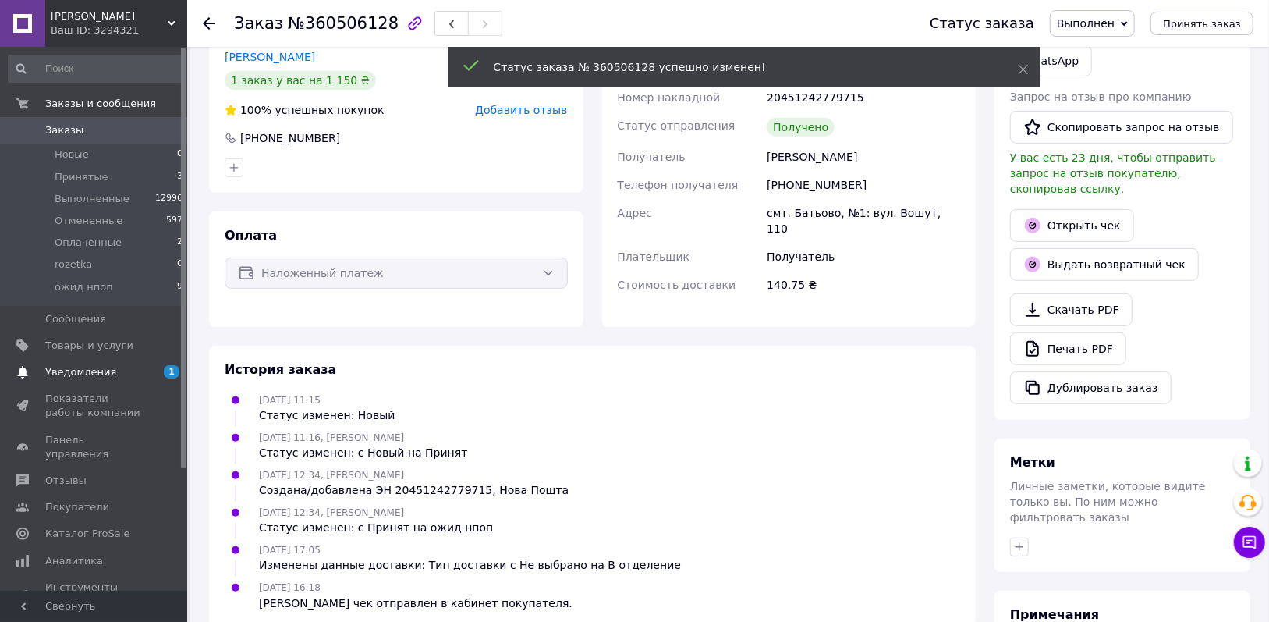
click at [144, 369] on span "Уведомления" at bounding box center [94, 372] width 99 height 14
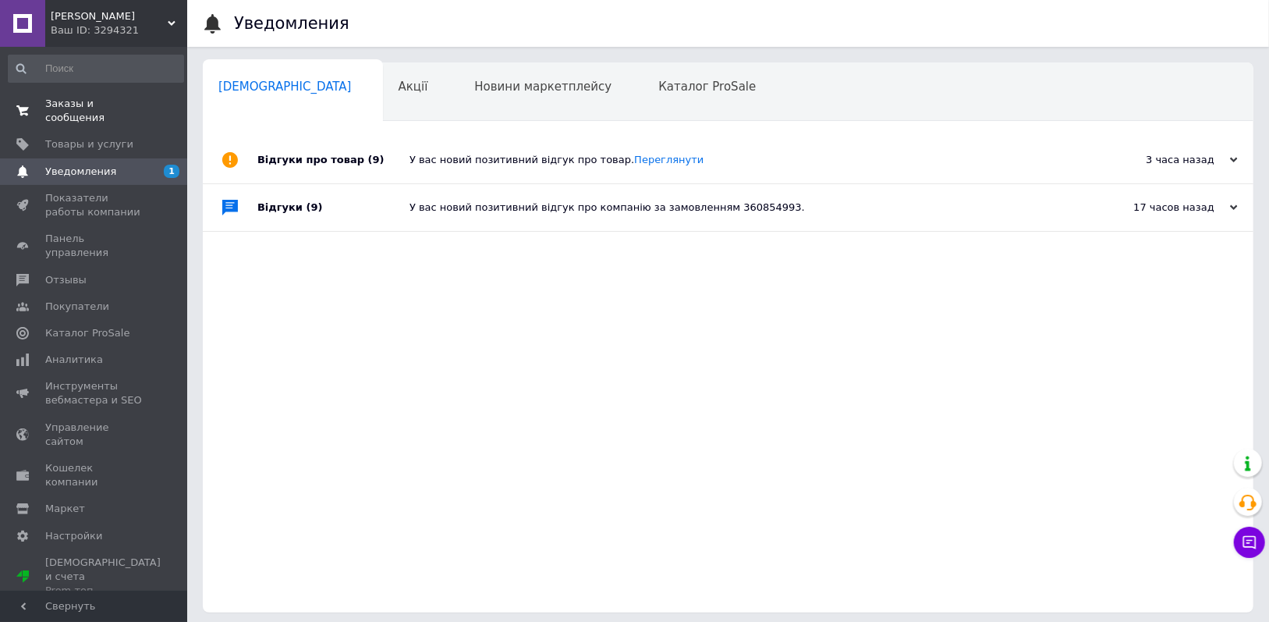
click at [126, 115] on link "Заказы и сообщения 0 0" at bounding box center [96, 111] width 192 height 41
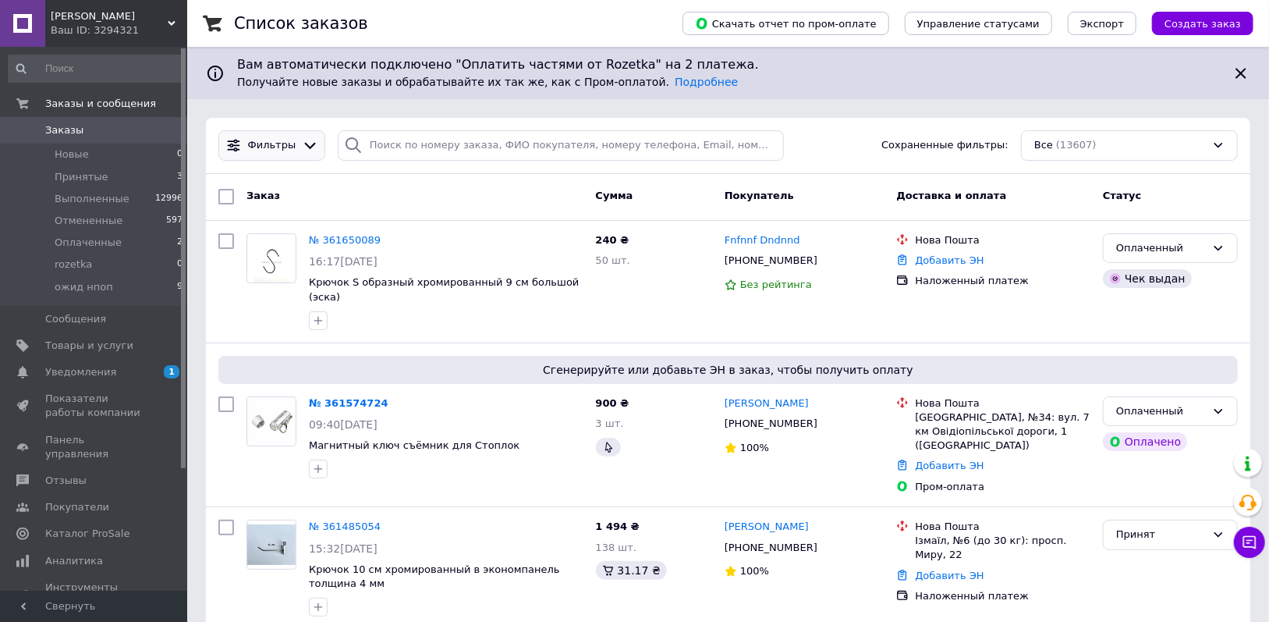
click at [299, 152] on div at bounding box center [310, 145] width 23 height 16
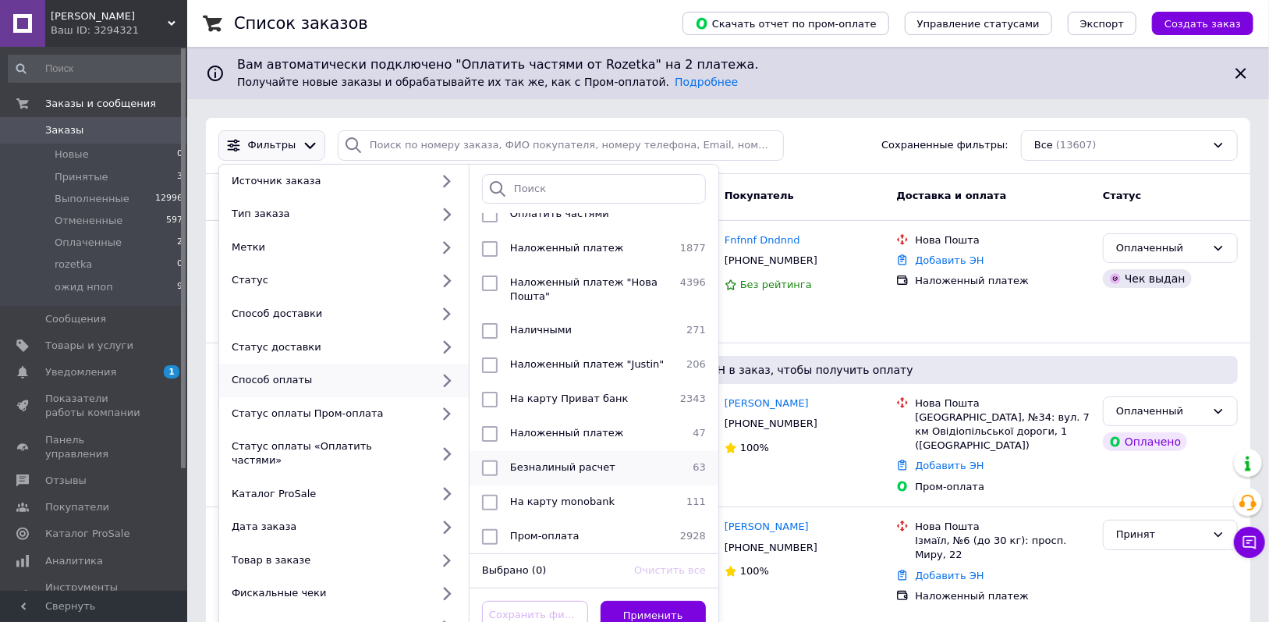
scroll to position [62, 0]
click at [526, 530] on span "Пром-оплата" at bounding box center [544, 536] width 69 height 12
checkbox input "true"
click at [669, 602] on button "Применить" at bounding box center [654, 616] width 106 height 30
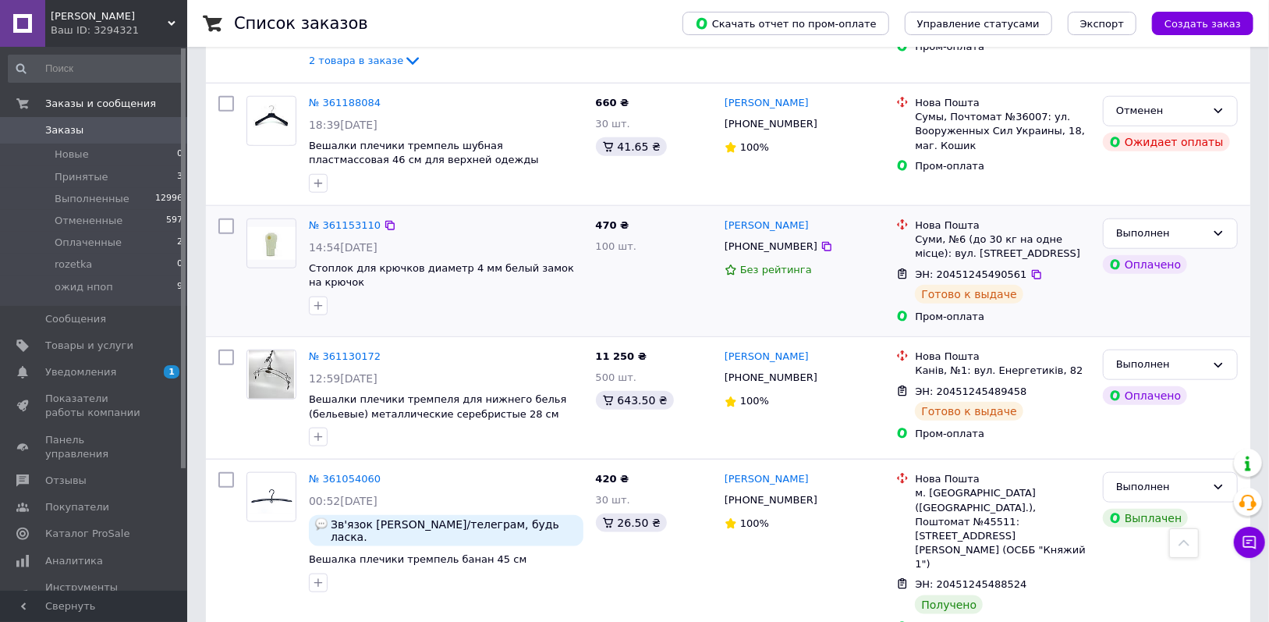
scroll to position [936, 0]
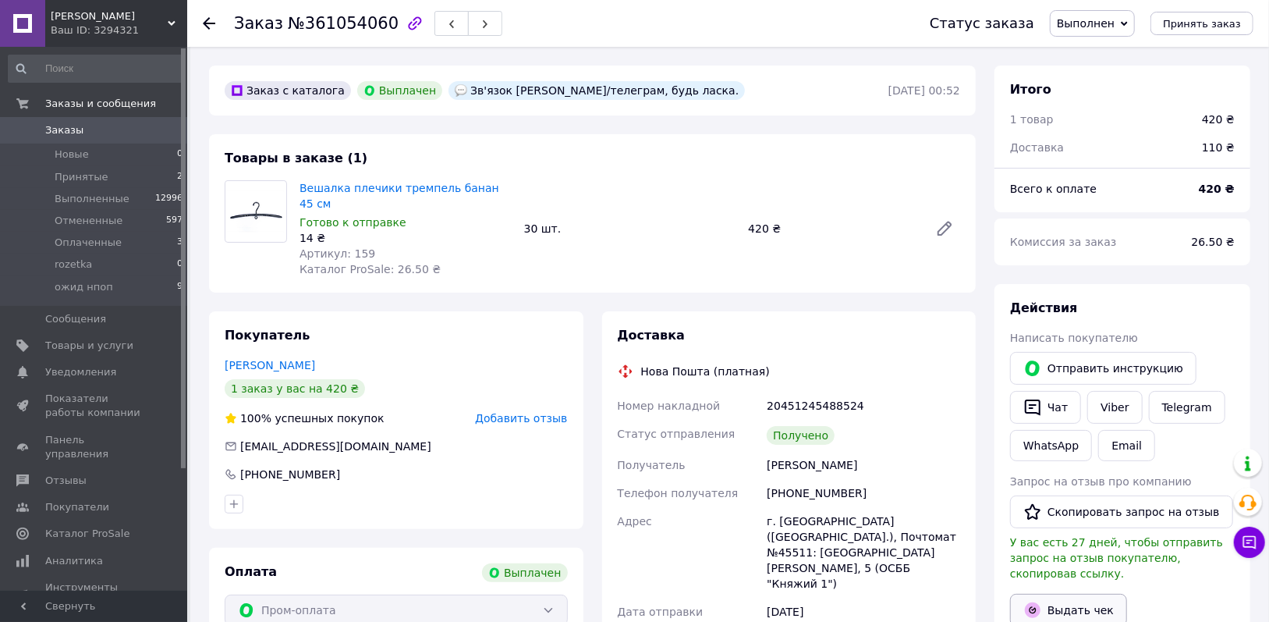
click at [1053, 594] on button "Выдать чек" at bounding box center [1068, 610] width 117 height 33
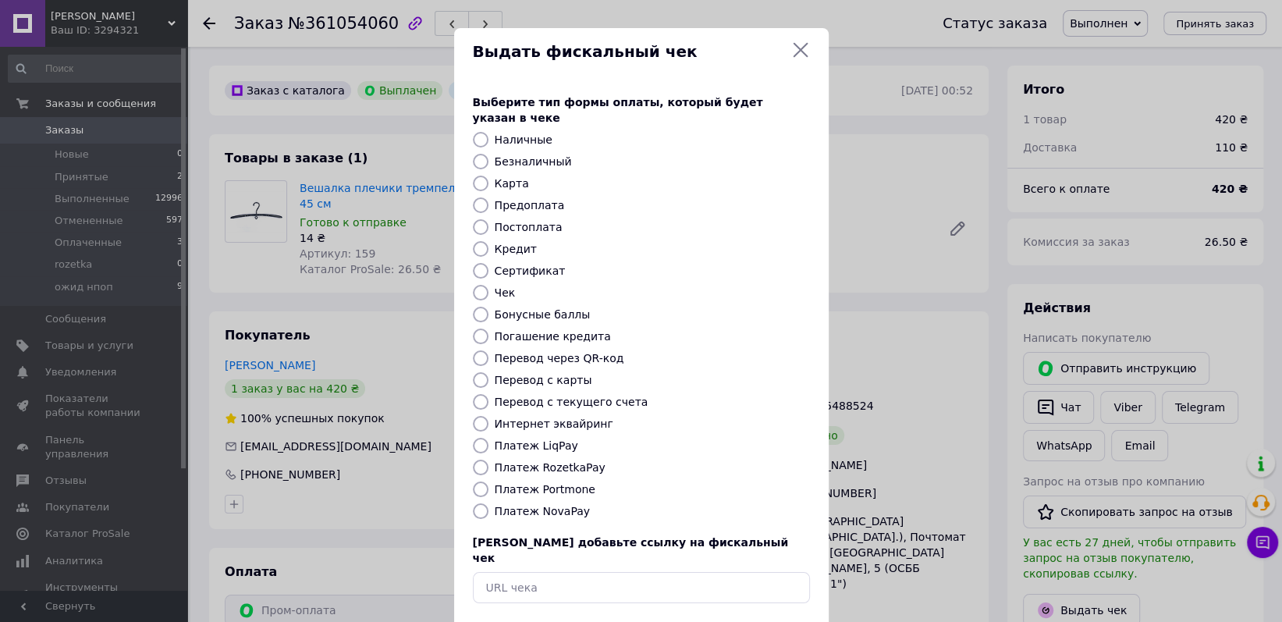
click at [474, 460] on input "Платеж RozetkaPay" at bounding box center [481, 468] width 16 height 16
radio input "true"
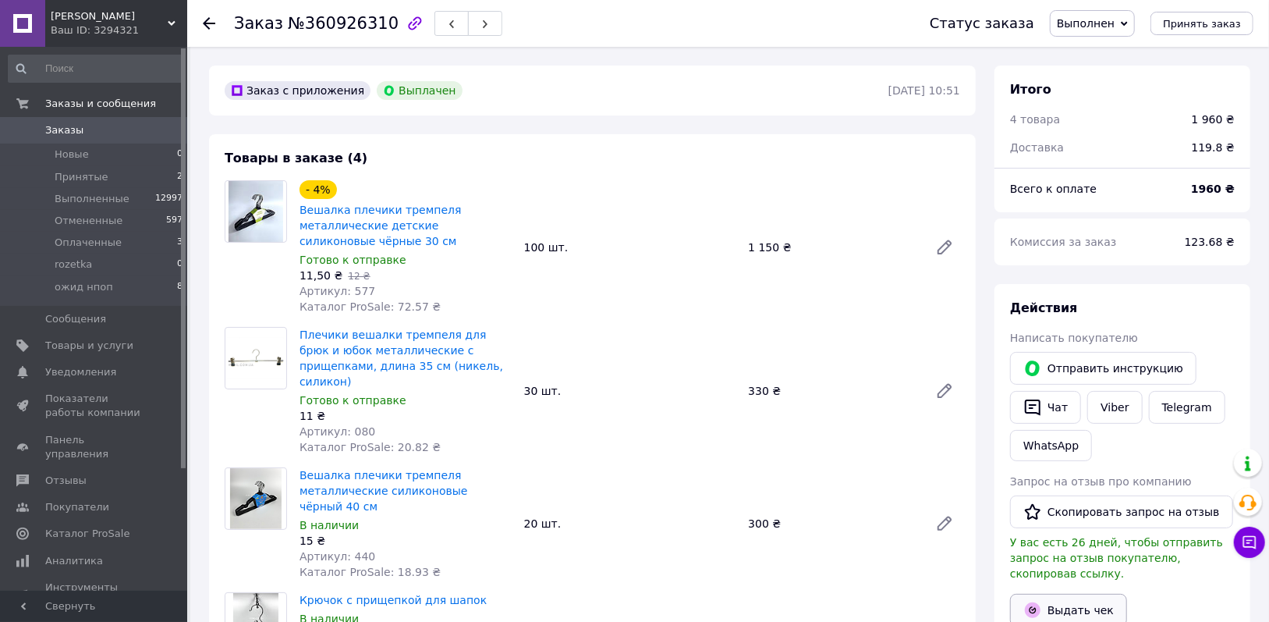
click at [1060, 594] on button "Выдать чек" at bounding box center [1068, 610] width 117 height 33
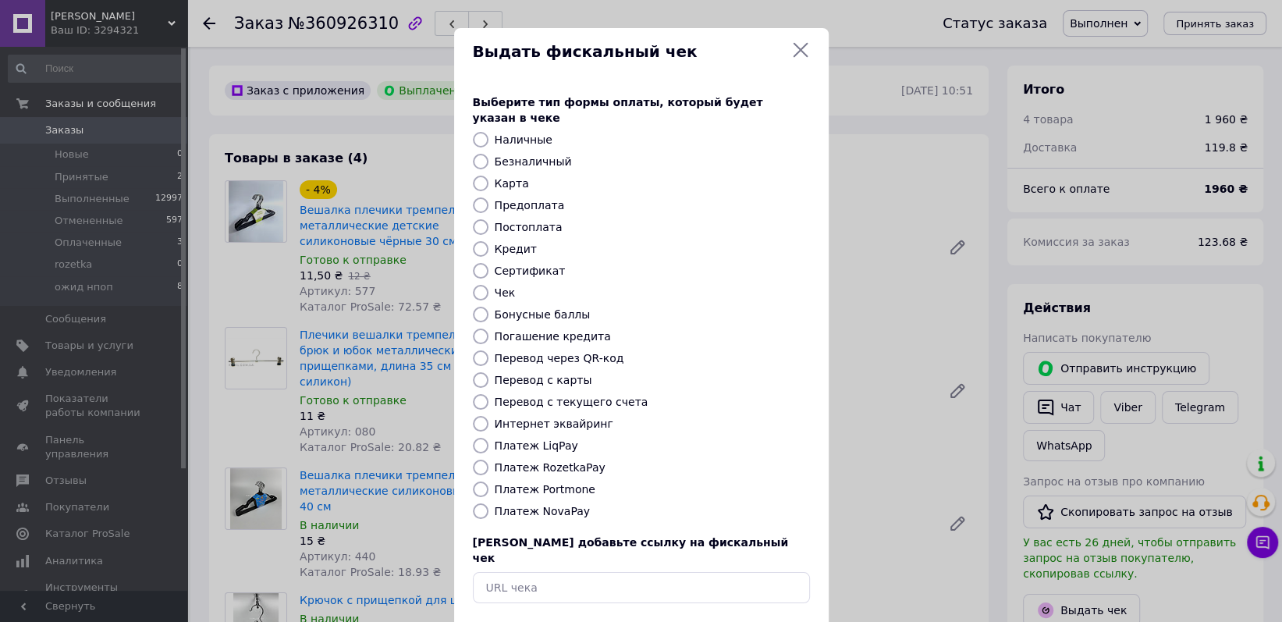
click at [481, 441] on div "Выберите тип формы оплаты, который будет указан в чеке Наличные Безналичный Кар…" at bounding box center [641, 349] width 375 height 546
click at [495, 461] on label "Платеж RozetkaPay" at bounding box center [550, 467] width 111 height 12
click at [488, 460] on input "Платеж RozetkaPay" at bounding box center [481, 468] width 16 height 16
radio input "true"
click at [478, 460] on input "Платеж RozetkaPay" at bounding box center [481, 468] width 16 height 16
